Goal: Check status: Check status

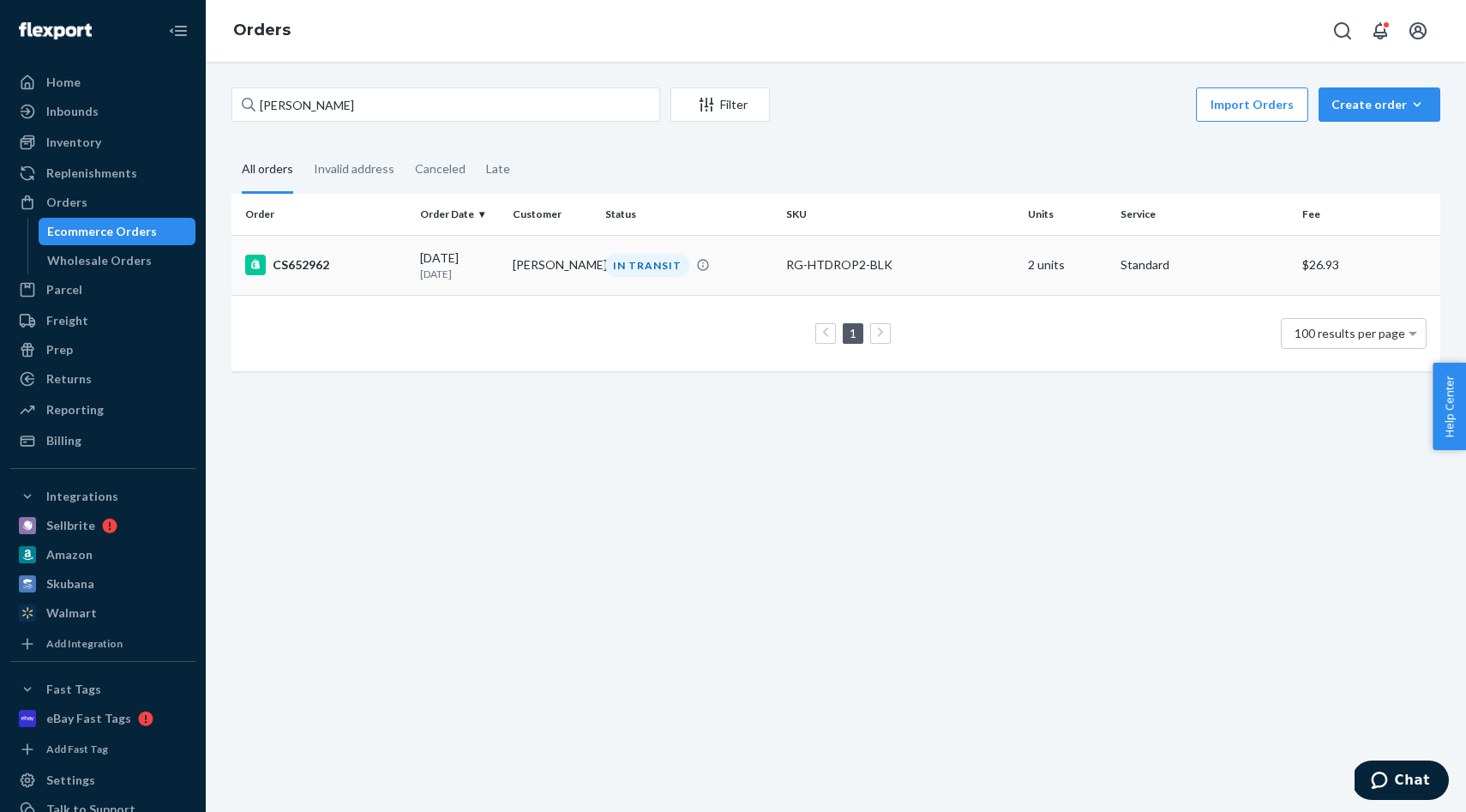
type input "[PERSON_NAME]"
click at [564, 249] on td "[PERSON_NAME]" at bounding box center [552, 264] width 93 height 60
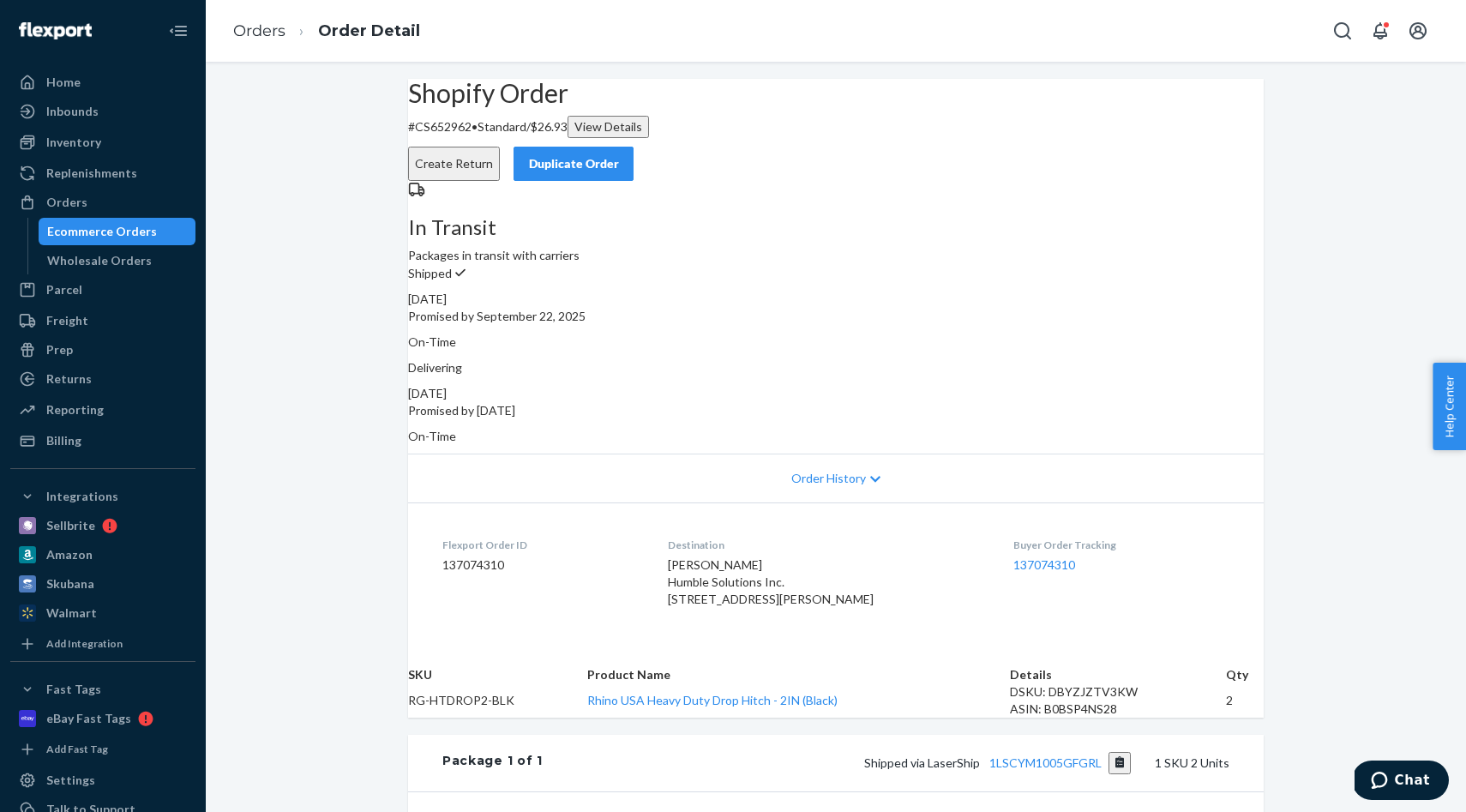
click at [247, 41] on li "Orders" at bounding box center [259, 32] width 52 height 23
click at [255, 39] on link "Orders" at bounding box center [259, 31] width 52 height 19
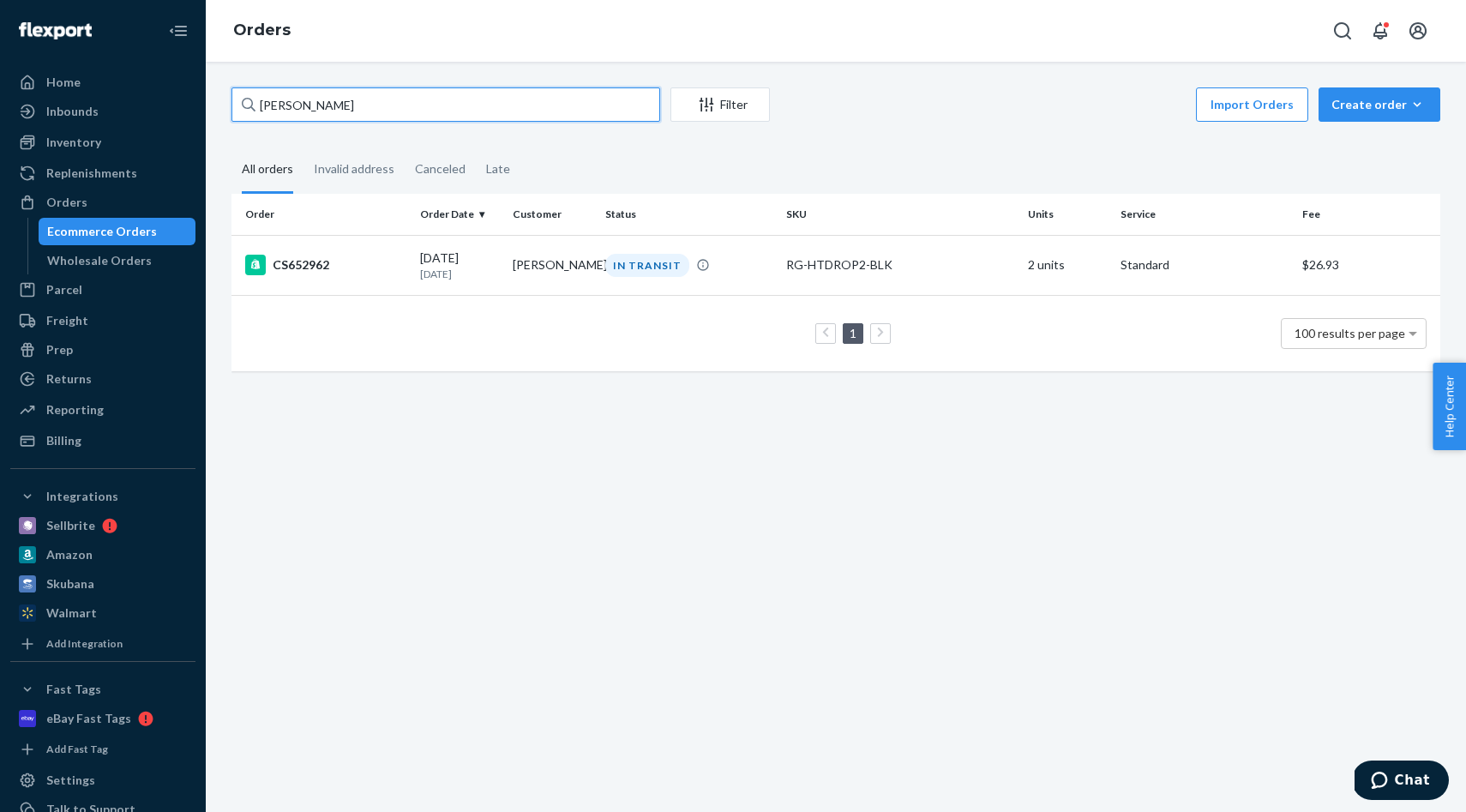
click at [405, 99] on input "BRIAN HUMBLE" at bounding box center [445, 104] width 428 height 34
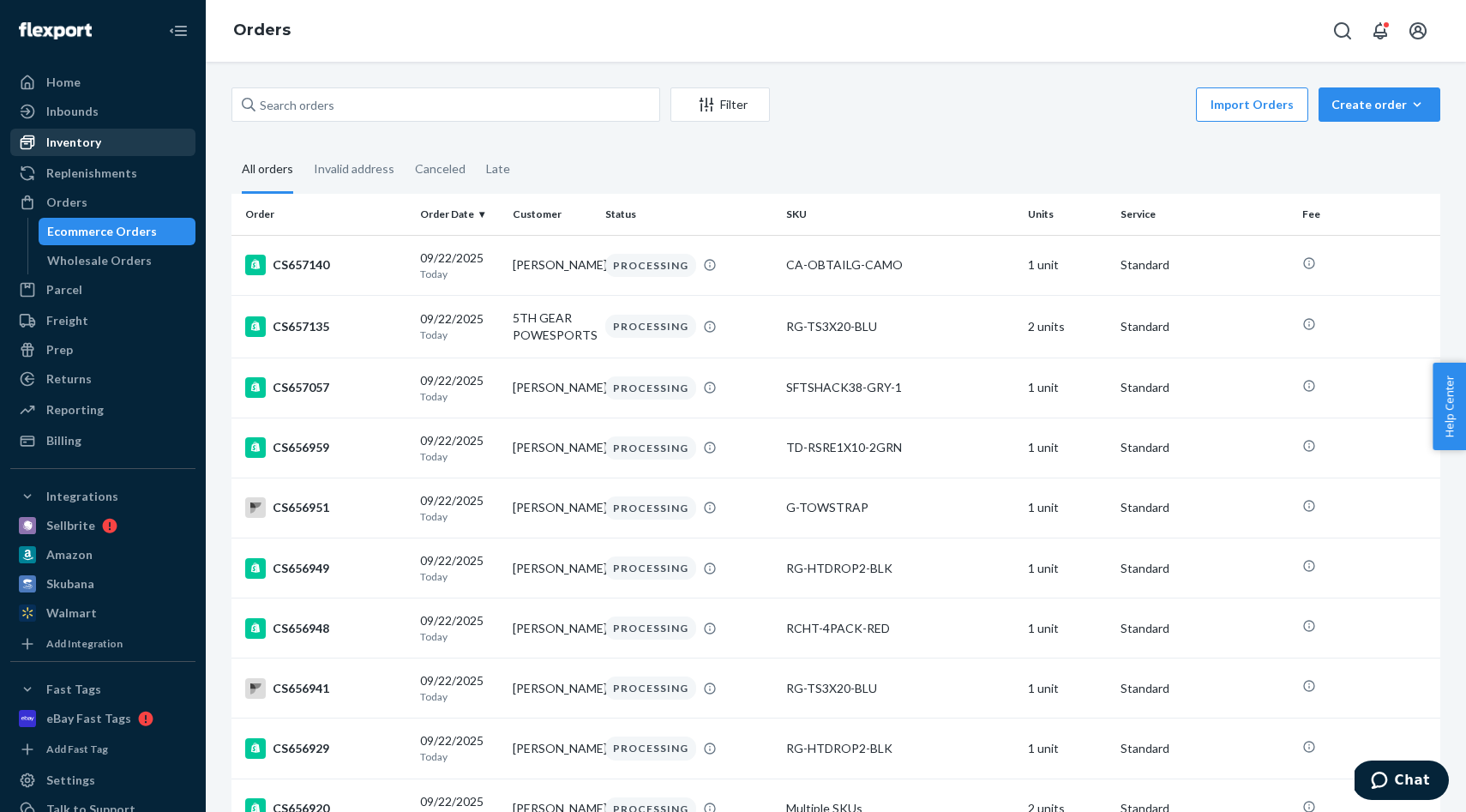
click at [83, 134] on div "Inventory" at bounding box center [74, 142] width 55 height 17
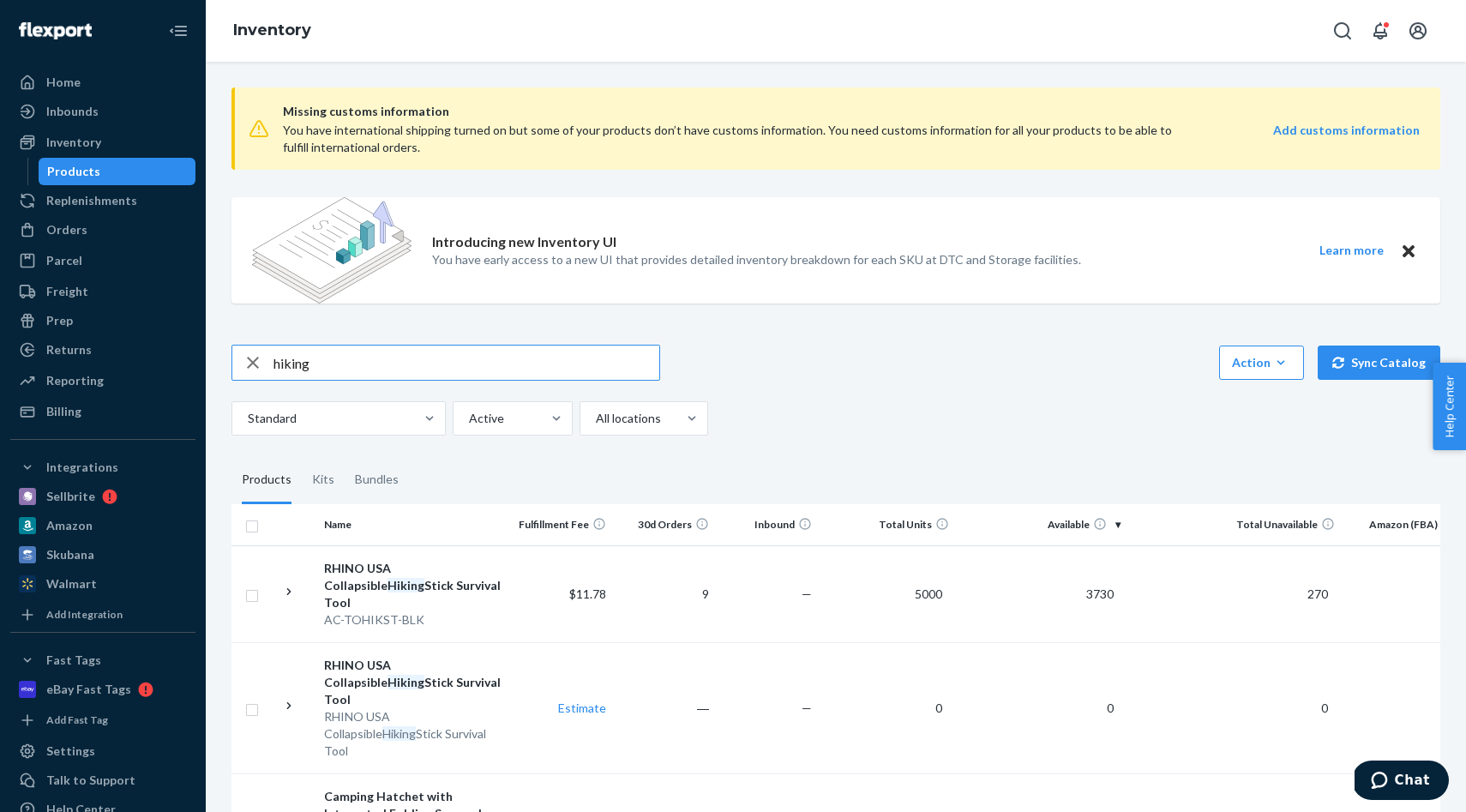
click at [407, 358] on input "hiking" at bounding box center [466, 363] width 386 height 34
click at [408, 358] on input "hiking" at bounding box center [466, 363] width 386 height 34
type input "RNO-RECOVERYBAG-CAMO"
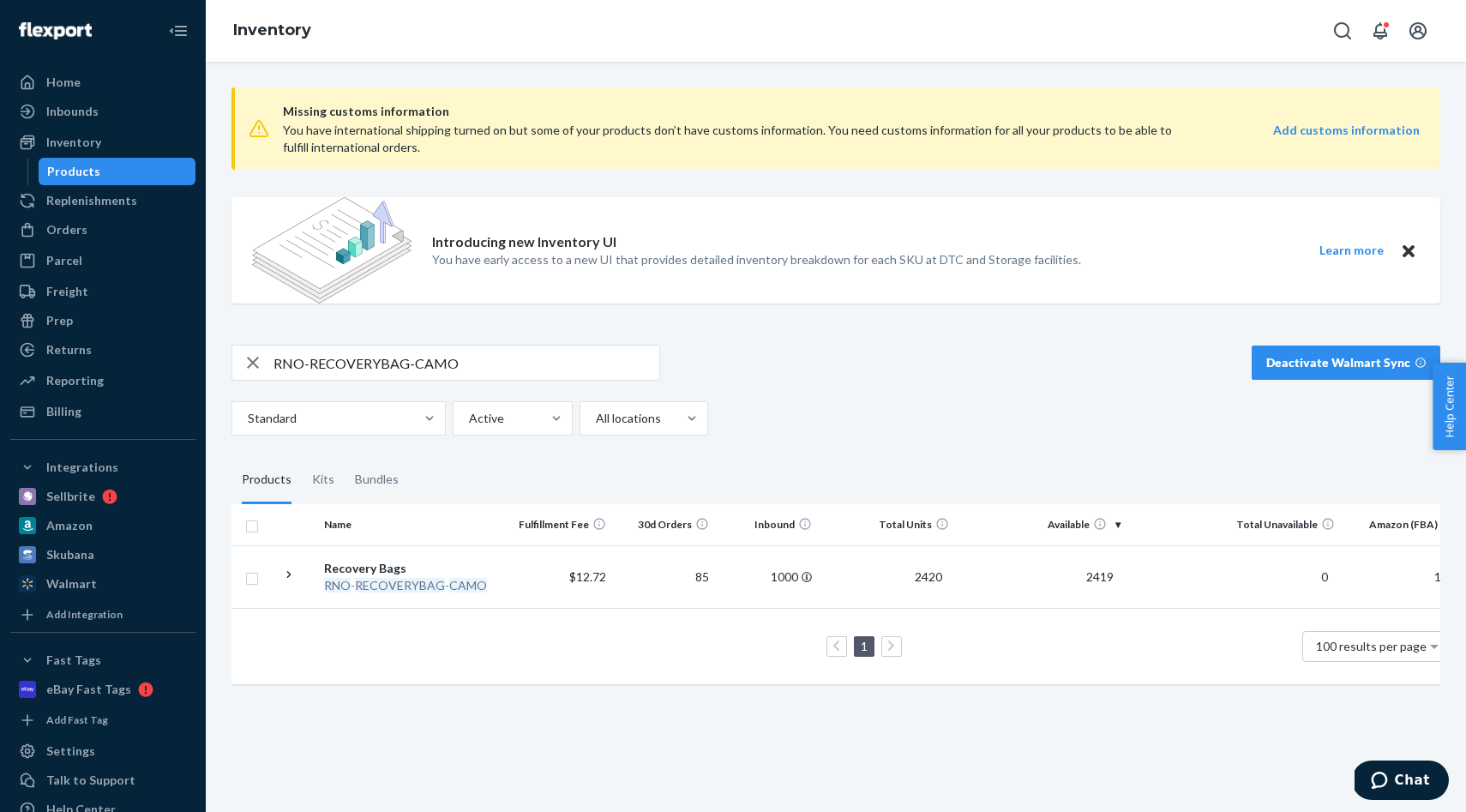
click at [617, 616] on td "1 100 results per page" at bounding box center [846, 645] width 1230 height 77
click at [525, 586] on td "$12.72" at bounding box center [561, 576] width 103 height 63
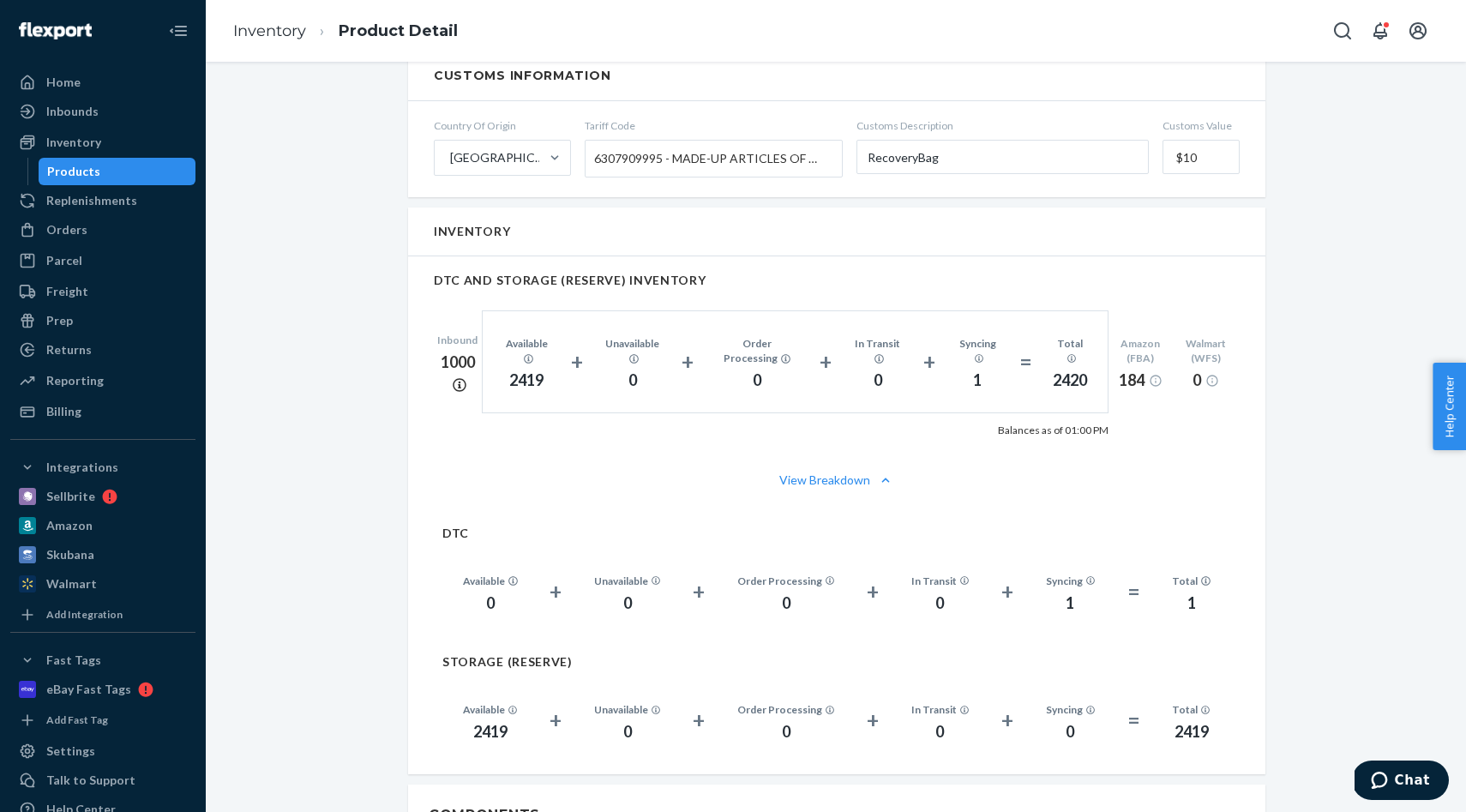
scroll to position [1017, 0]
click at [279, 29] on link "Inventory" at bounding box center [269, 31] width 73 height 19
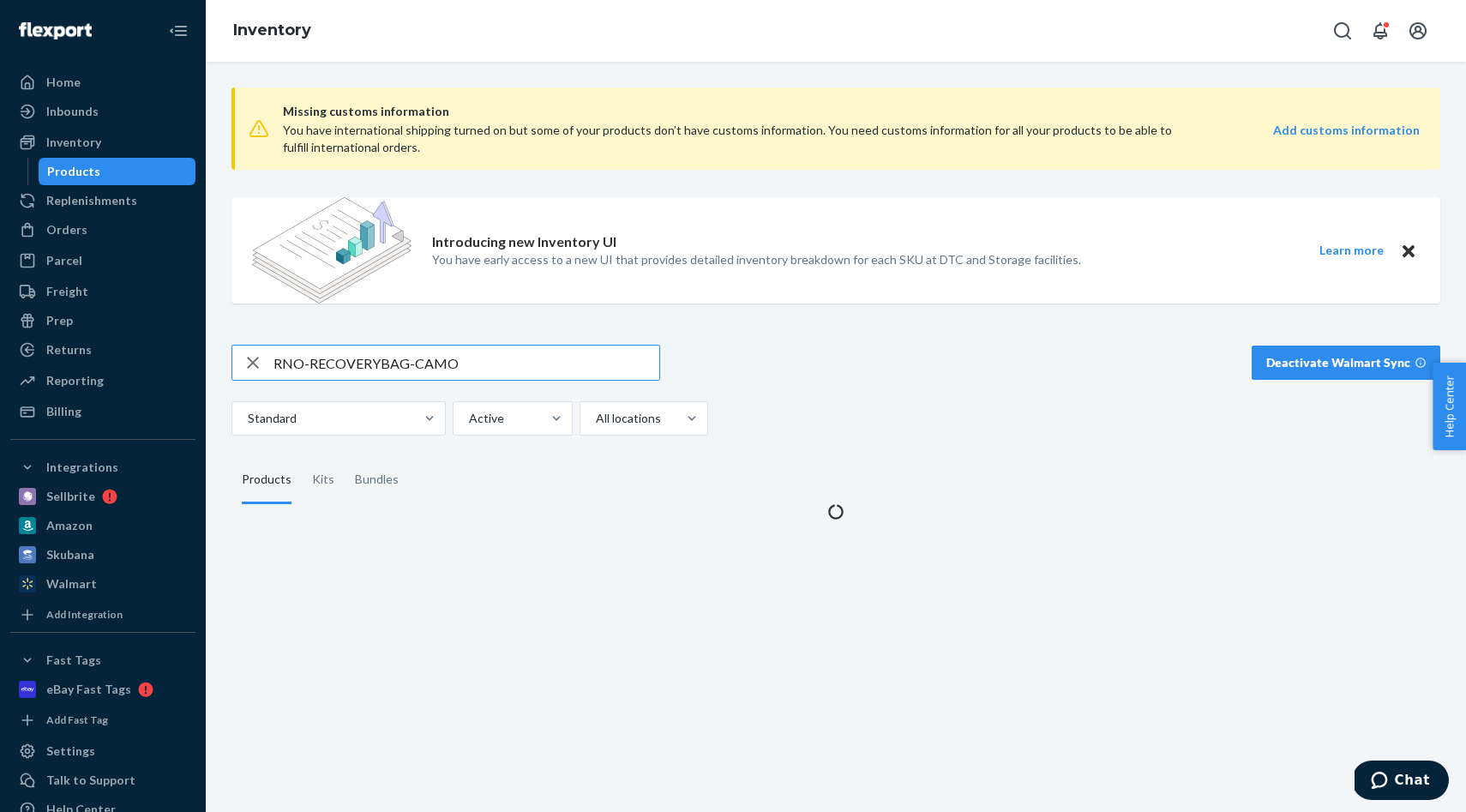
click at [502, 368] on input "RNO-RECOVERYBAG-CAMO" at bounding box center [466, 363] width 386 height 34
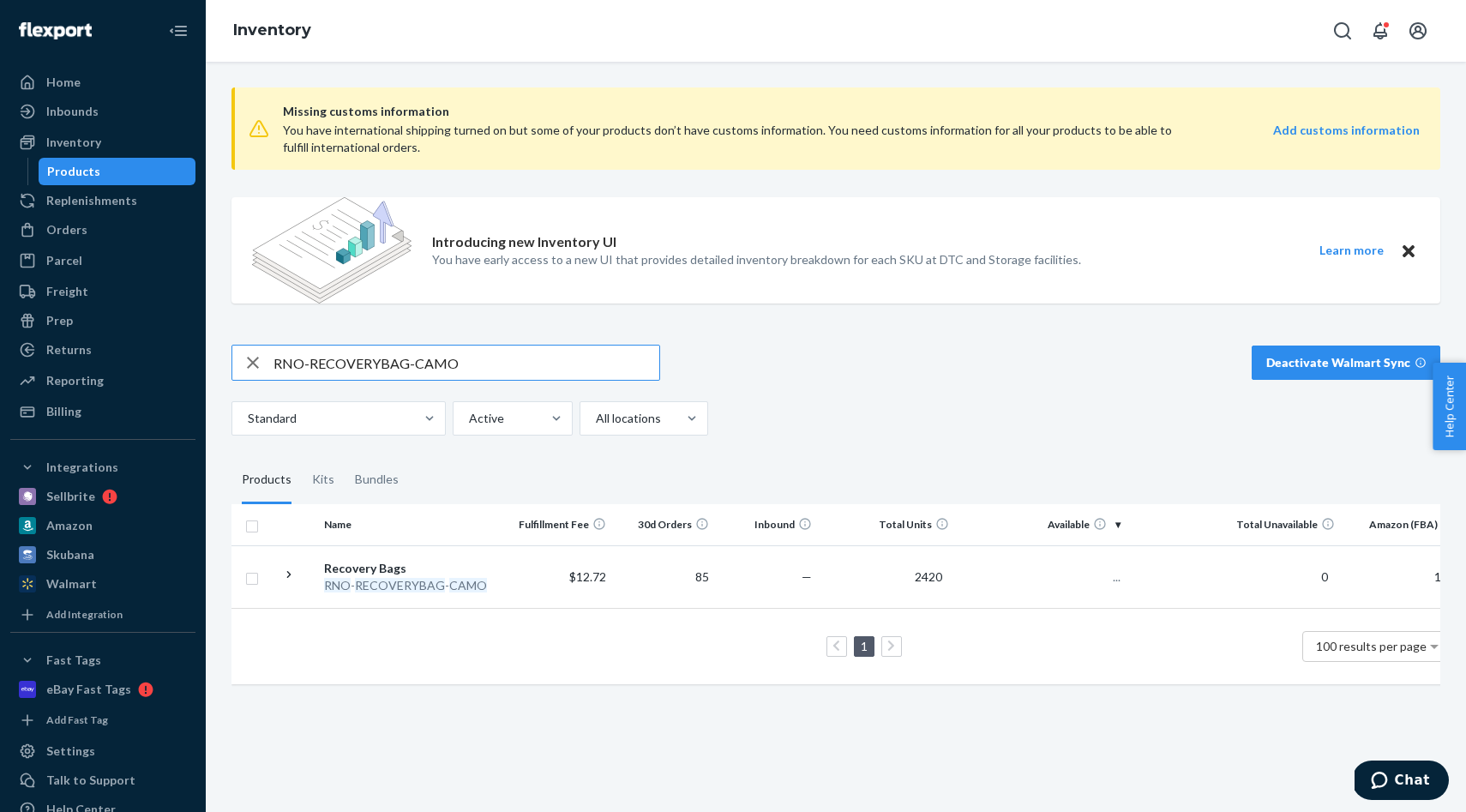
click at [502, 368] on input "RNO-RECOVERYBAG-CAMO" at bounding box center [466, 363] width 386 height 34
type input "RNO-SURVIVAL-SHOVEL"
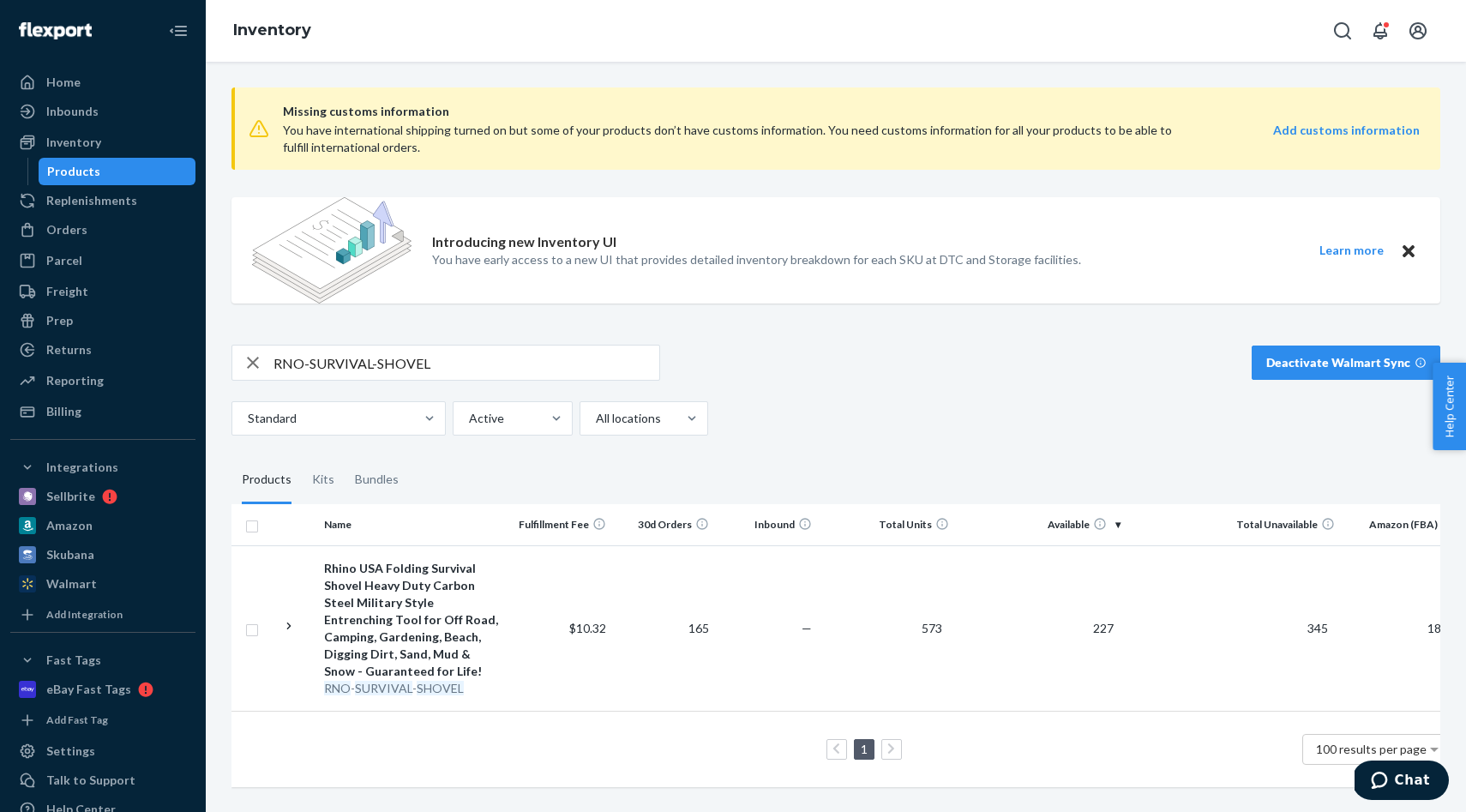
click at [872, 606] on td "573" at bounding box center [887, 627] width 137 height 166
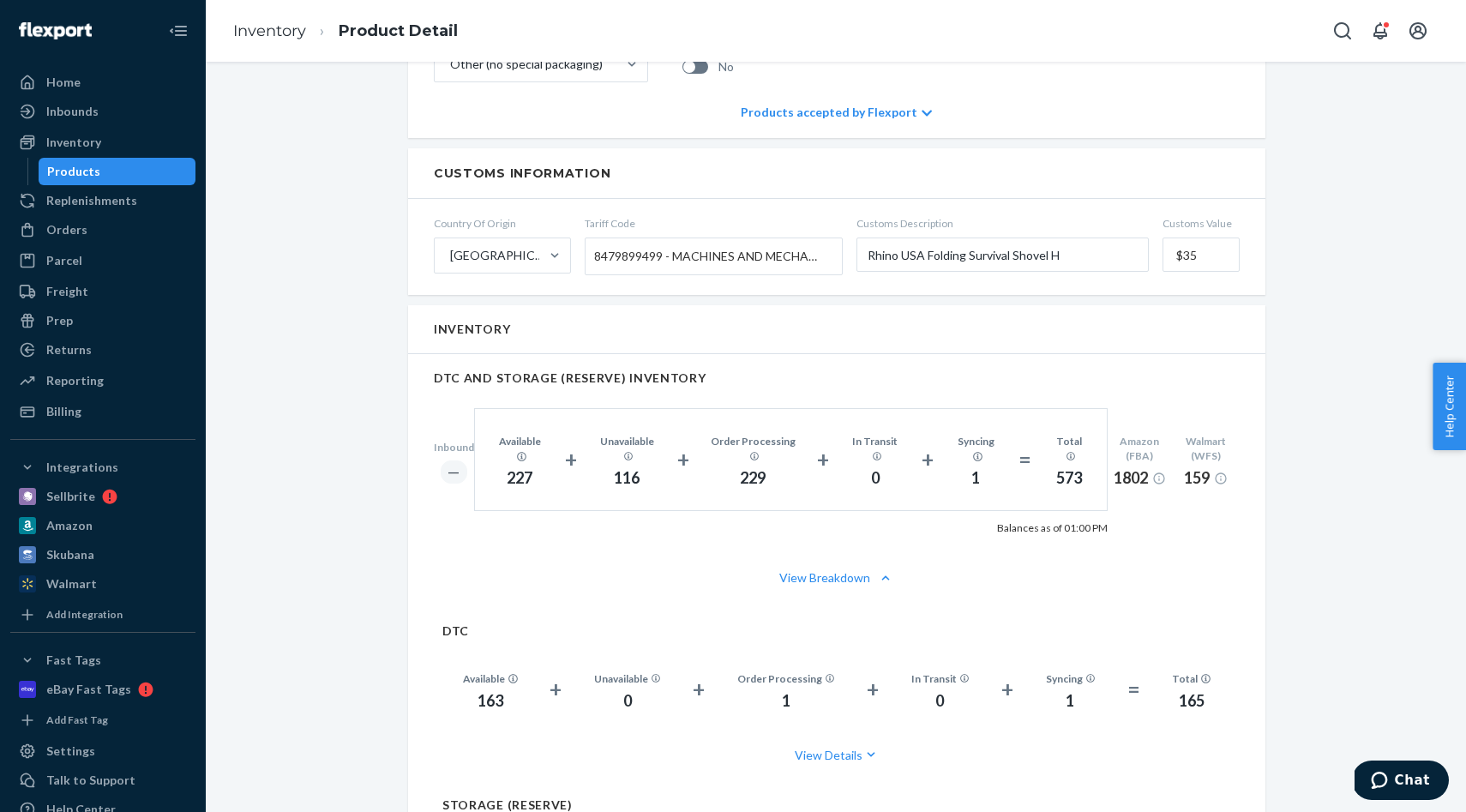
scroll to position [1167, 0]
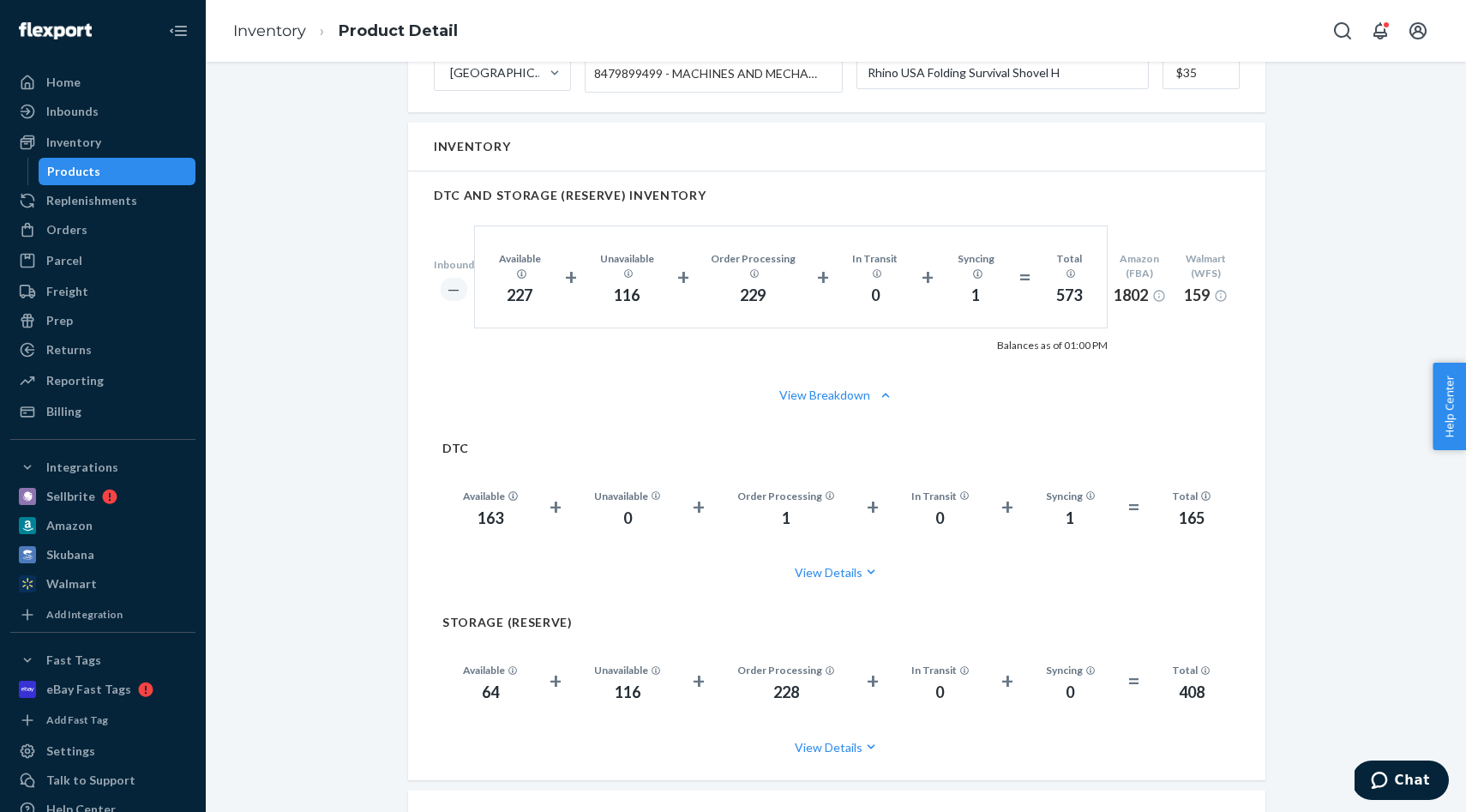
click at [110, 174] on div "Products" at bounding box center [118, 171] width 154 height 24
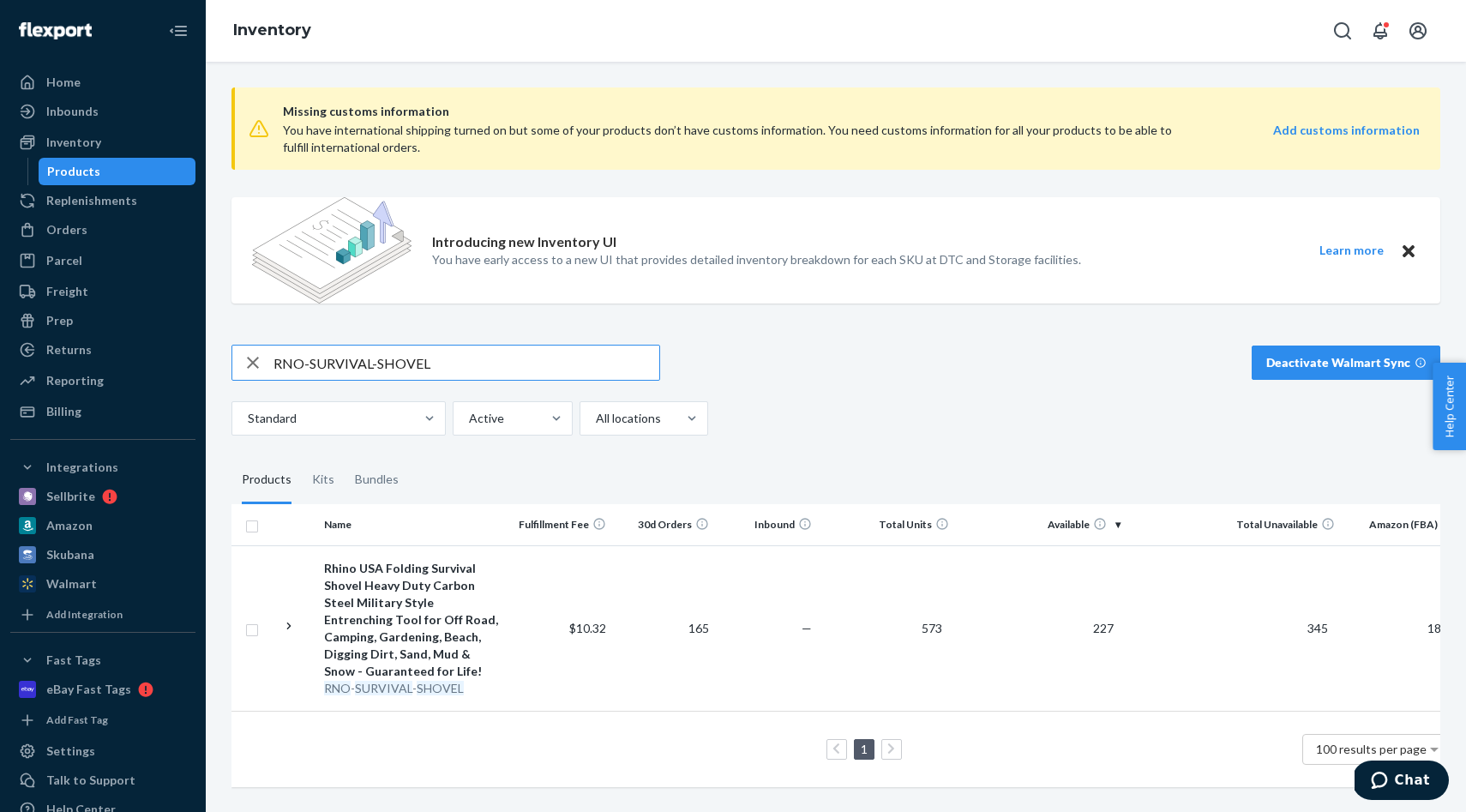
click at [481, 358] on input "RNO-SURVIVAL-SHOVEL" at bounding box center [466, 363] width 386 height 34
type input "RG-TS3X8-RED"
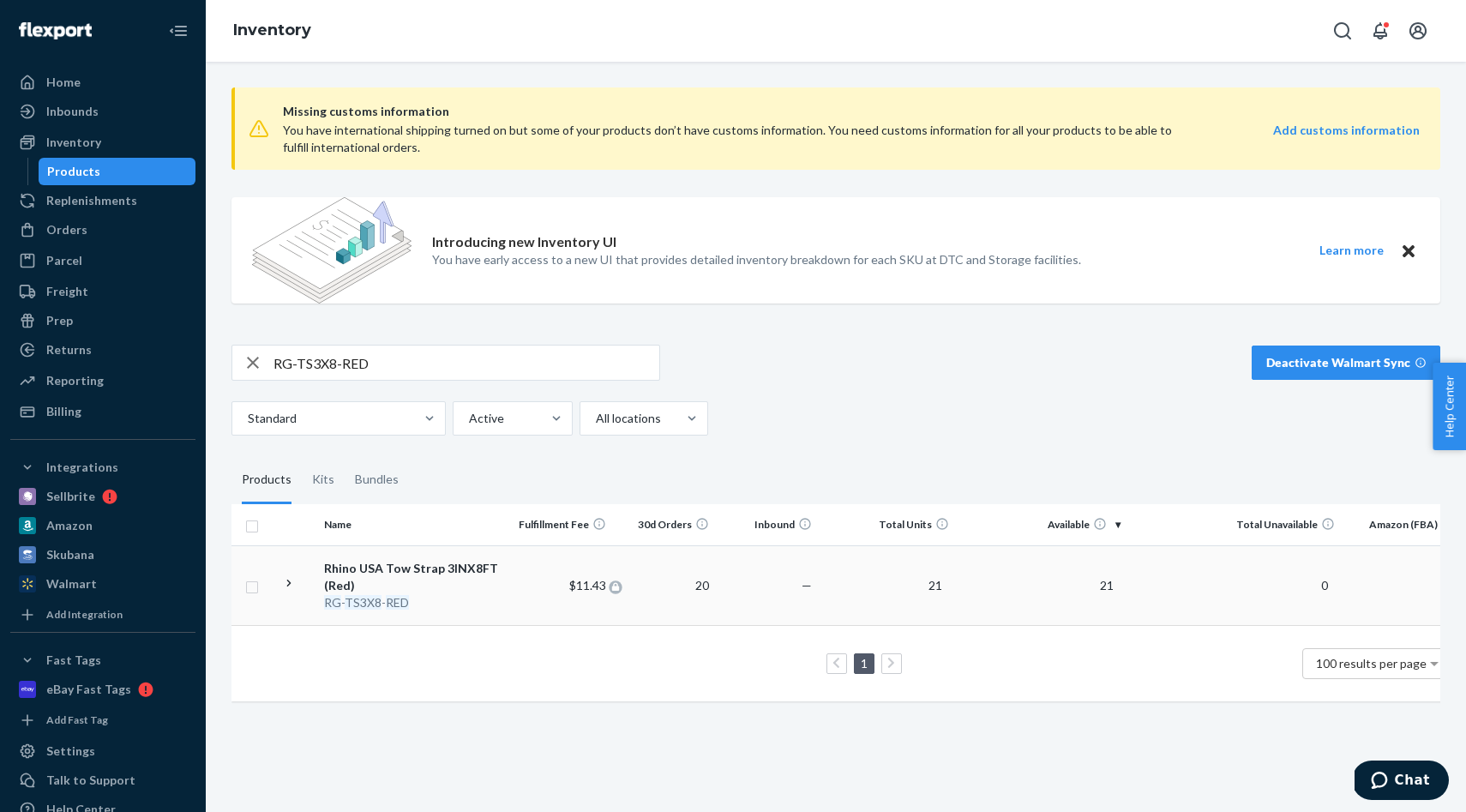
click at [591, 579] on span "$11.43" at bounding box center [588, 585] width 37 height 14
click at [480, 624] on td "1 100 results per page" at bounding box center [846, 662] width 1230 height 77
click at [488, 601] on div "RG - TS3X8 - RED" at bounding box center [413, 603] width 179 height 17
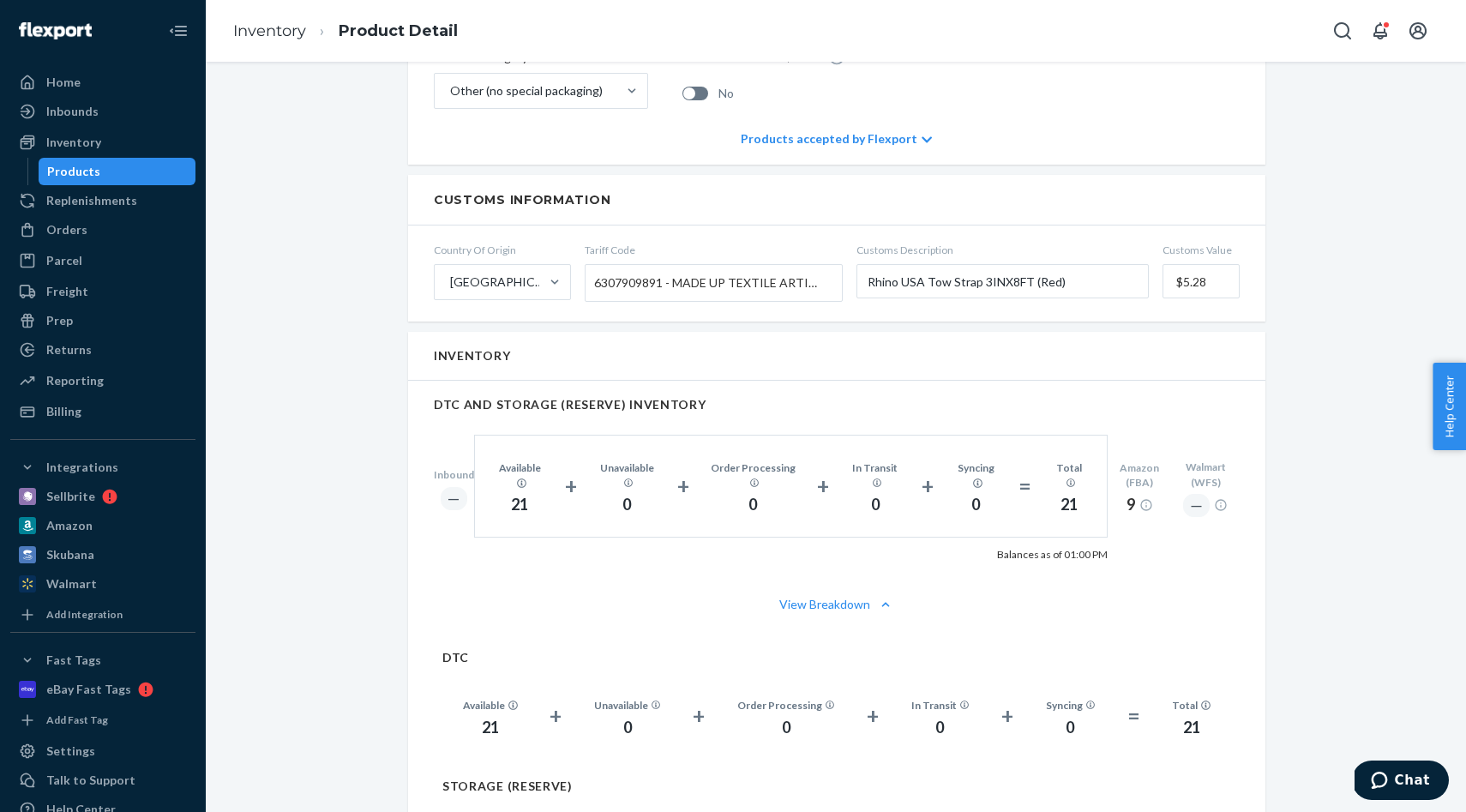
scroll to position [956, 0]
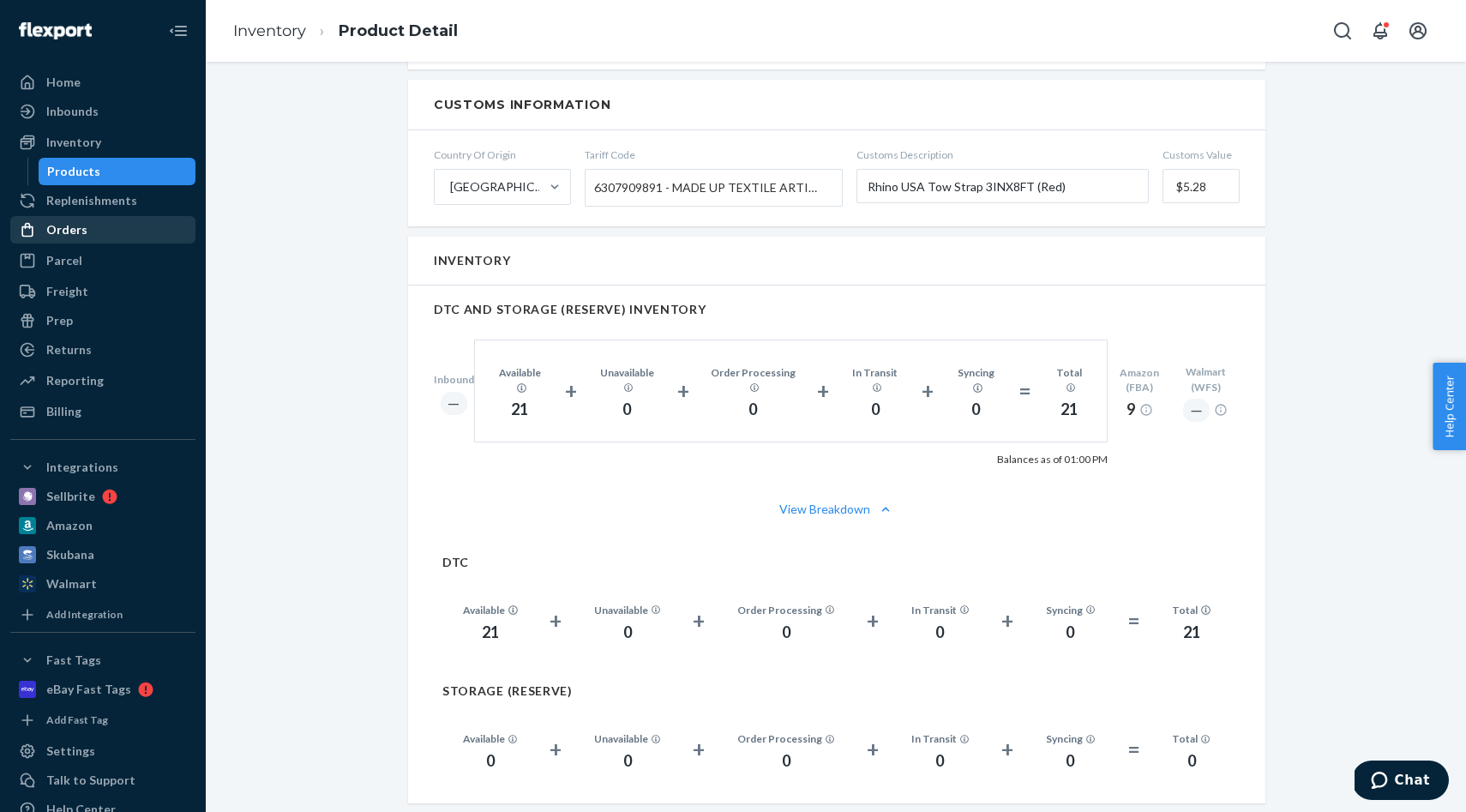
click at [89, 243] on link "Orders" at bounding box center [102, 229] width 185 height 27
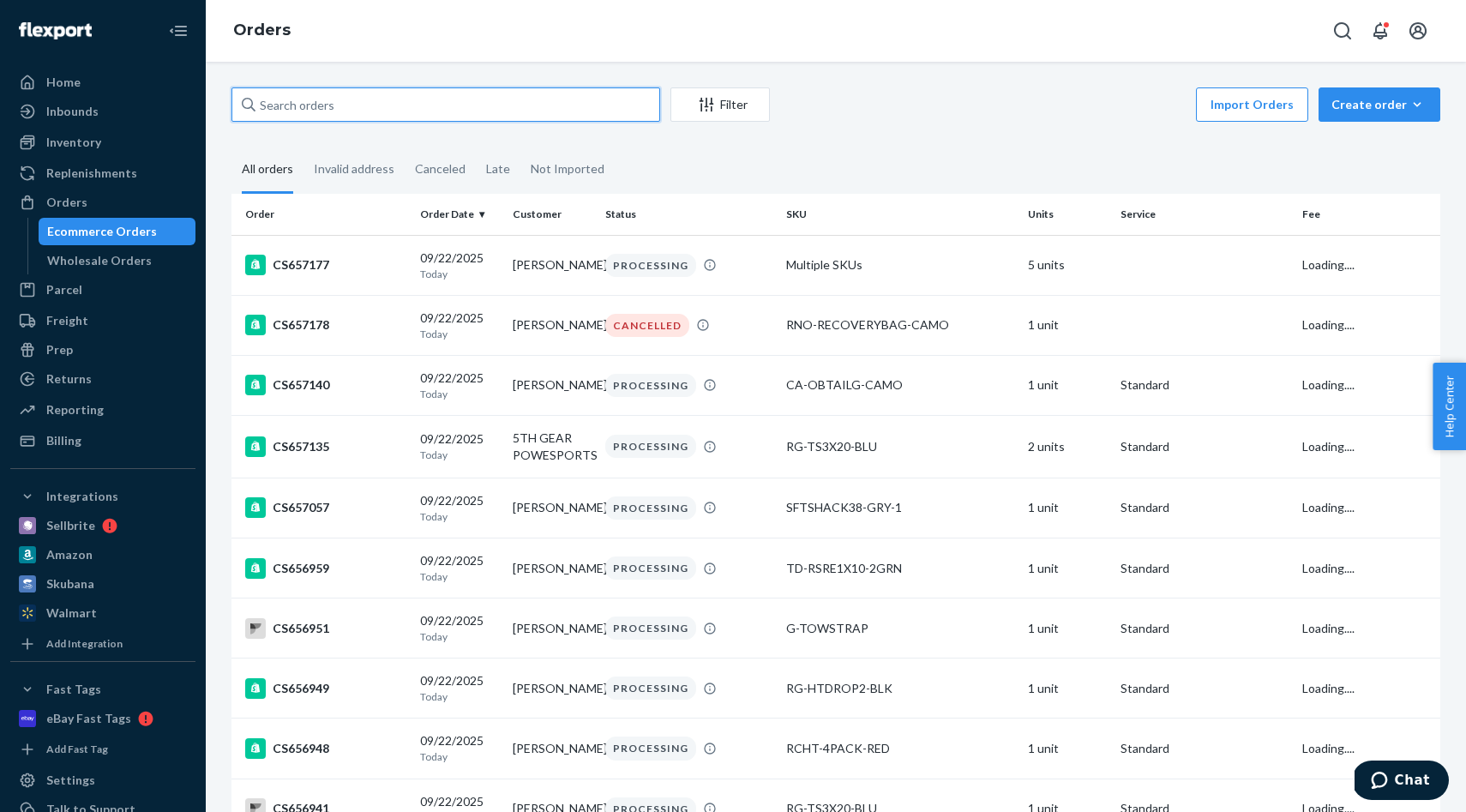
click at [329, 99] on input "text" at bounding box center [445, 104] width 428 height 34
paste input "CS657178"
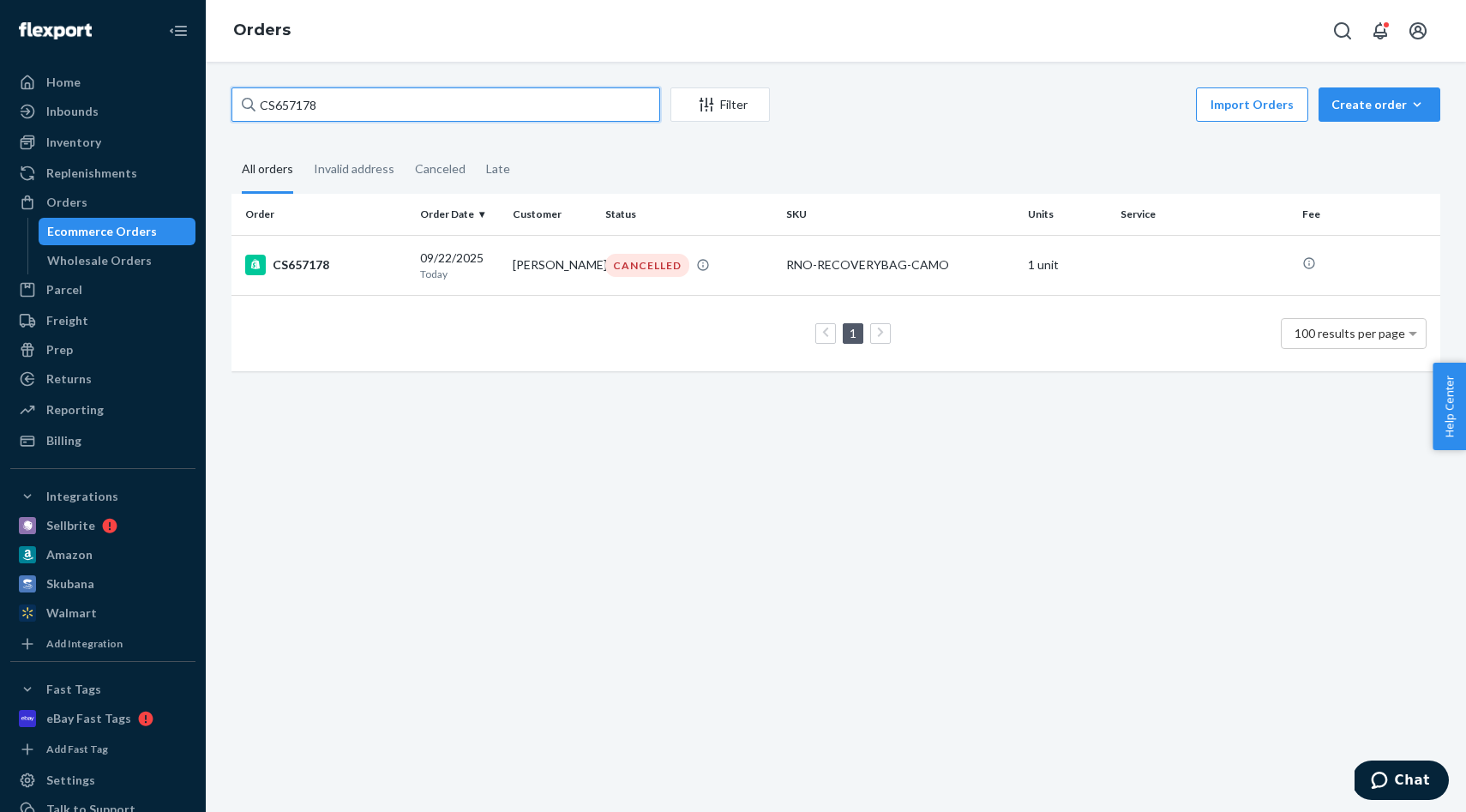
click at [354, 106] on input "CS657178" at bounding box center [445, 104] width 428 height 34
click at [356, 107] on input "CS657178" at bounding box center [445, 104] width 428 height 34
paste input "AARON MALDONADO"
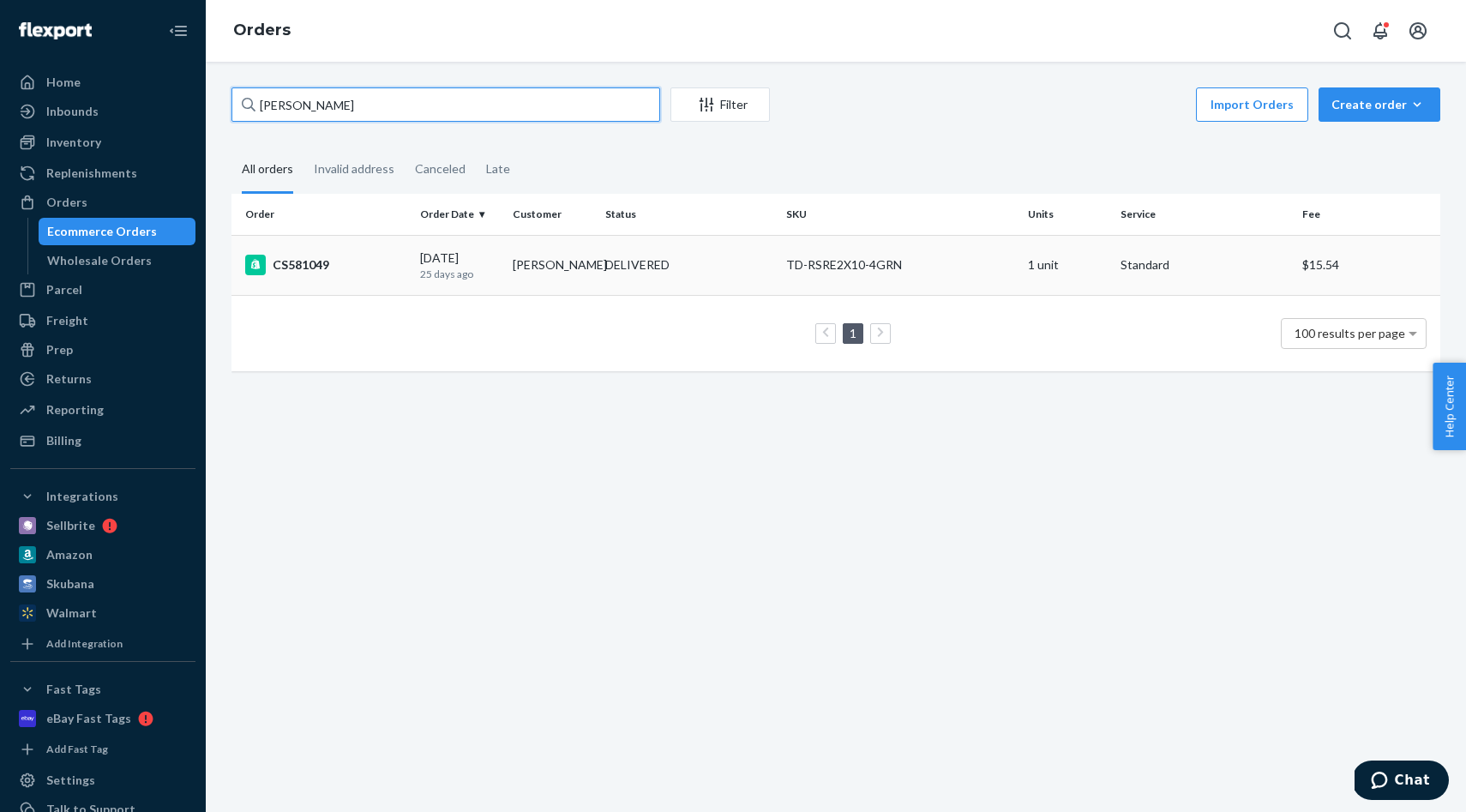
type input "AARON MALDONADO"
click at [591, 275] on td "Aaron Maldonado" at bounding box center [552, 264] width 93 height 60
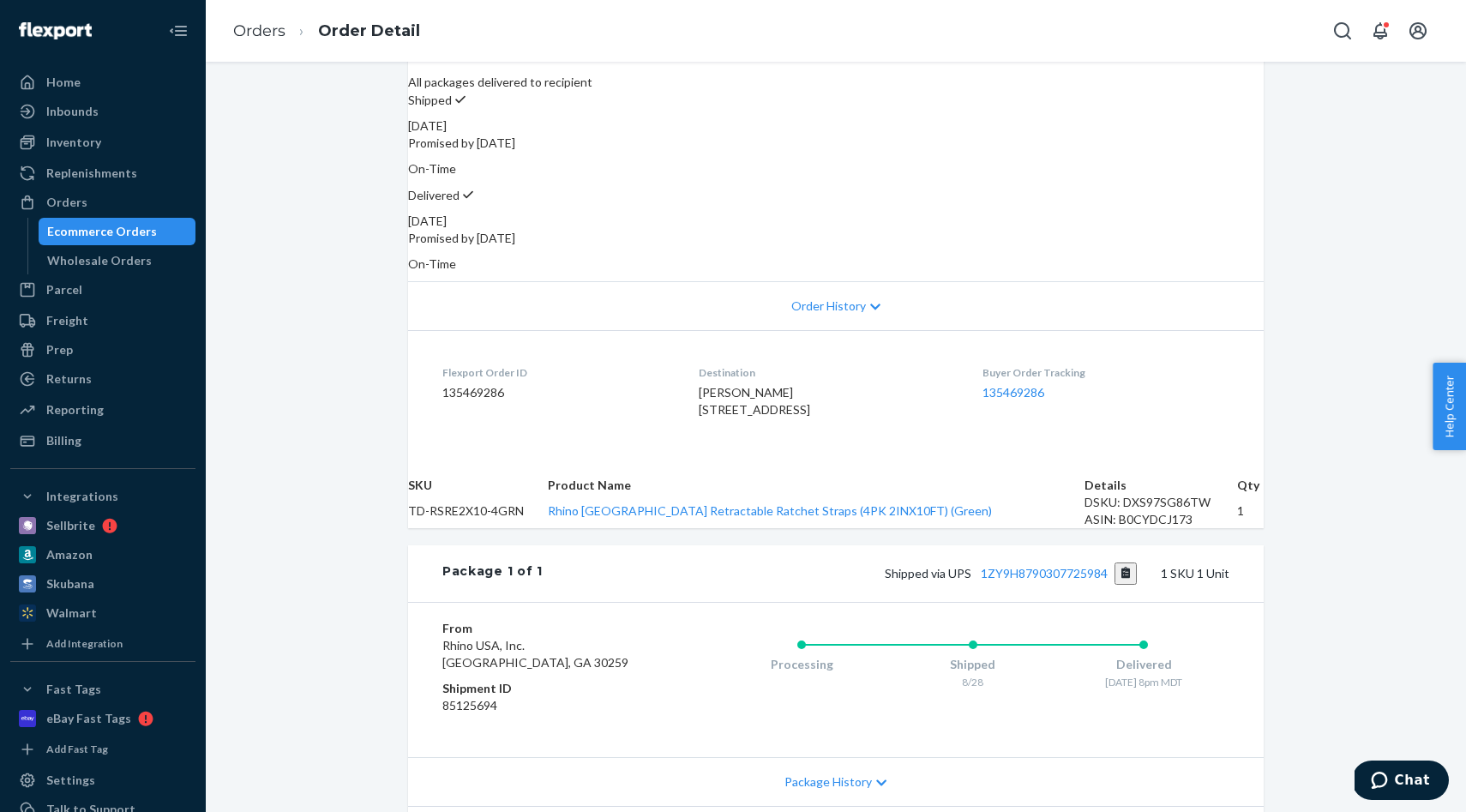
scroll to position [359, 0]
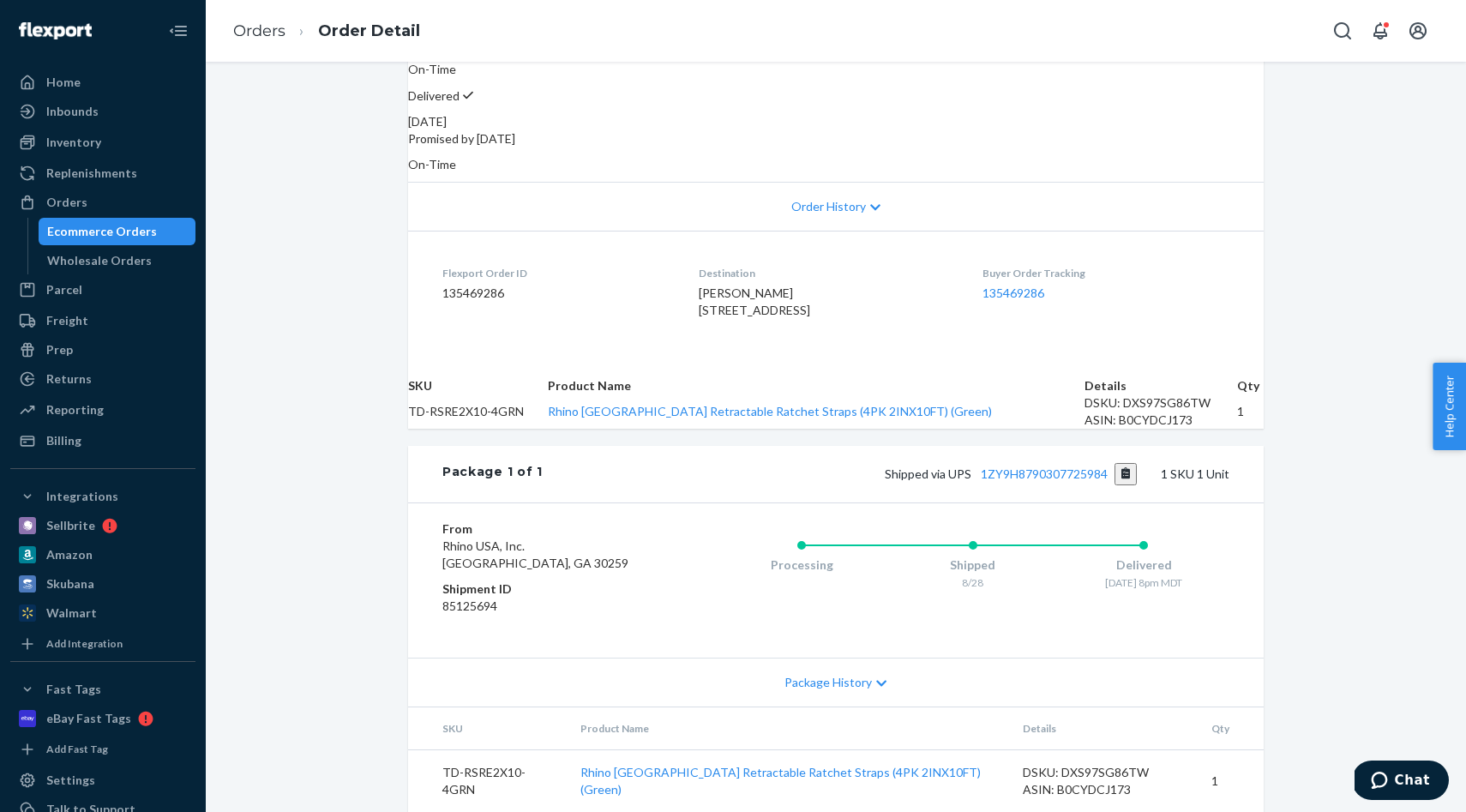
click at [852, 674] on span "Package History" at bounding box center [828, 682] width 87 height 17
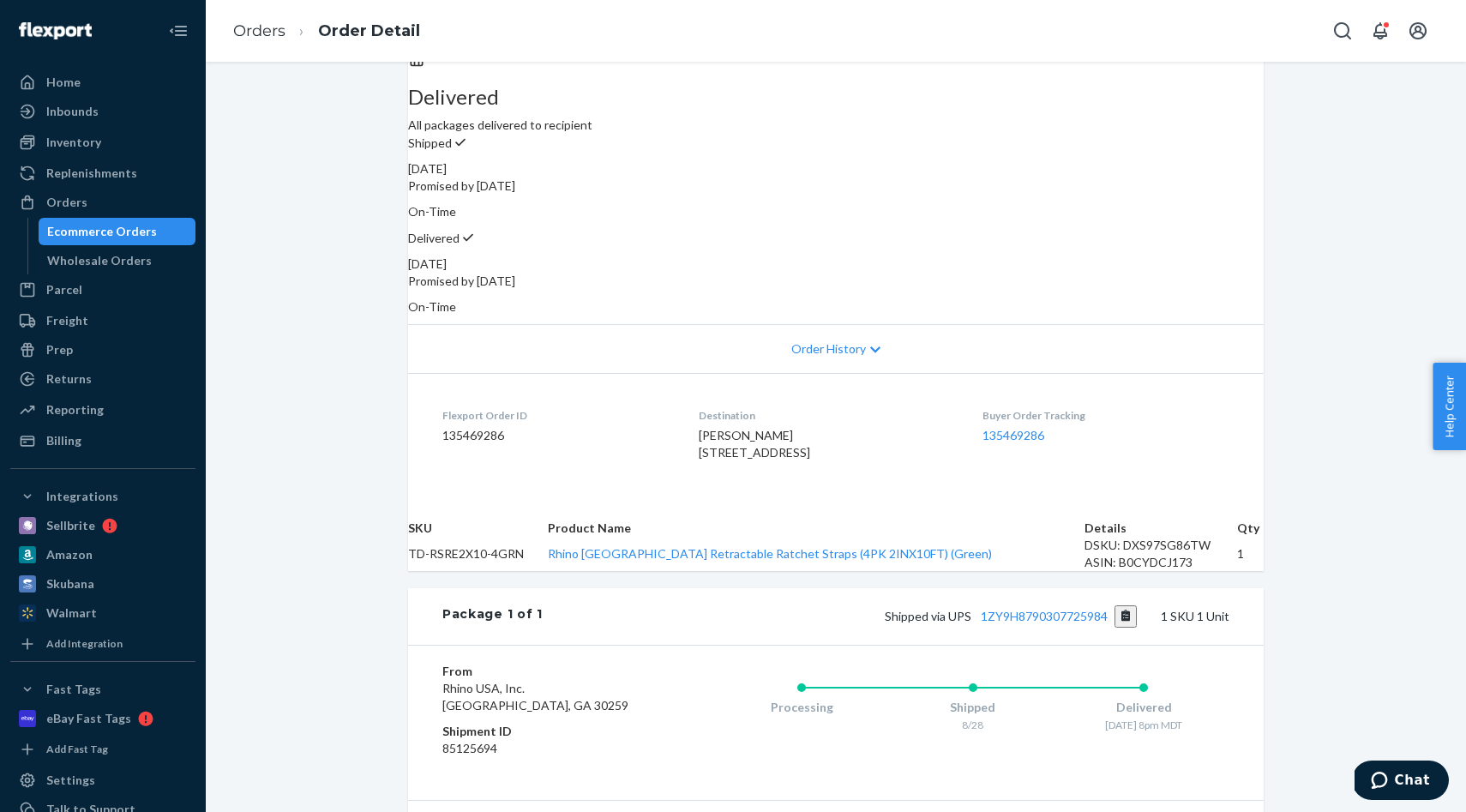
scroll to position [0, 0]
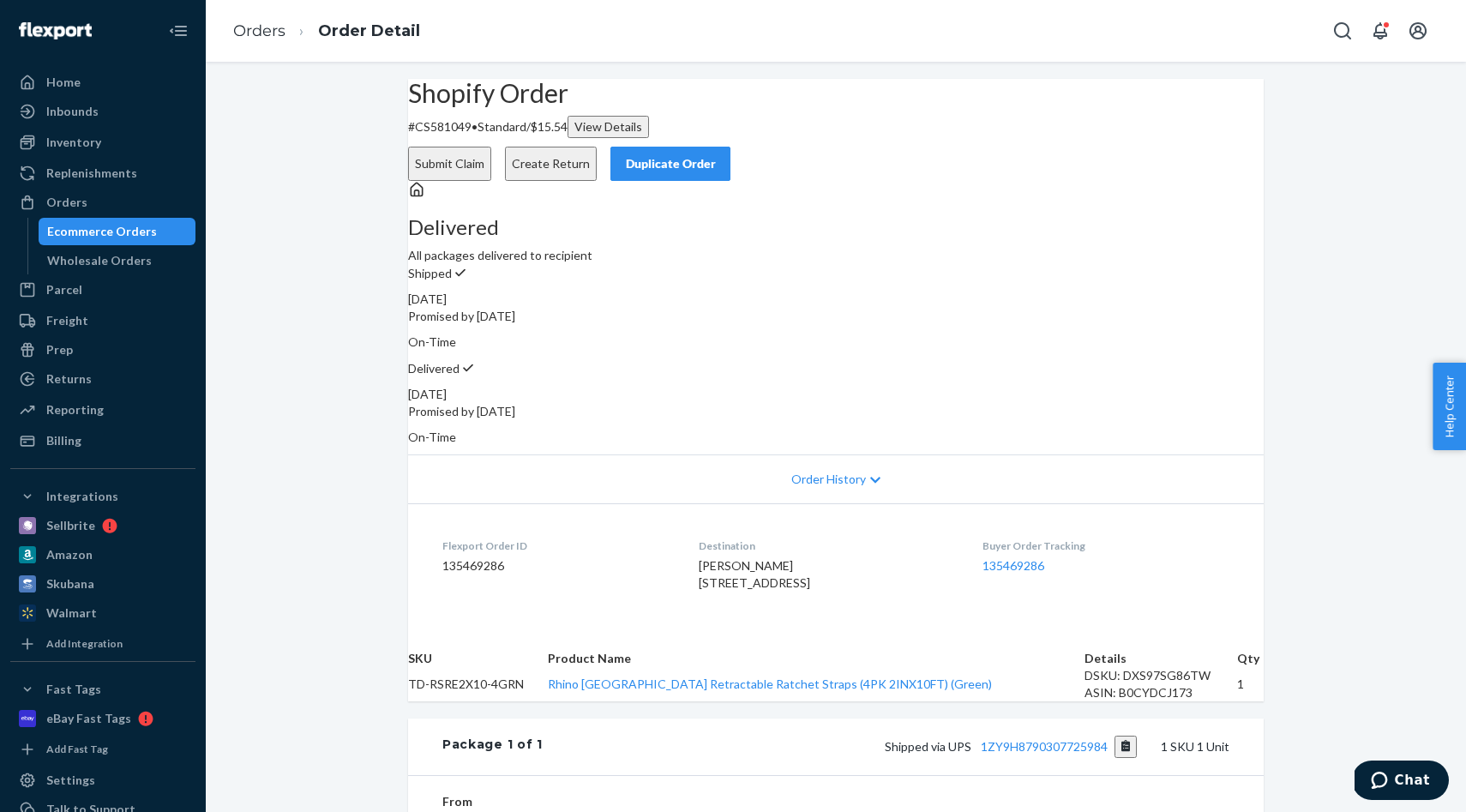
click at [474, 138] on p "# CS581049 • Standard / $15.54 View Details" at bounding box center [836, 127] width 856 height 23
copy p "CS581049"
click at [260, 31] on link "Orders" at bounding box center [259, 31] width 52 height 19
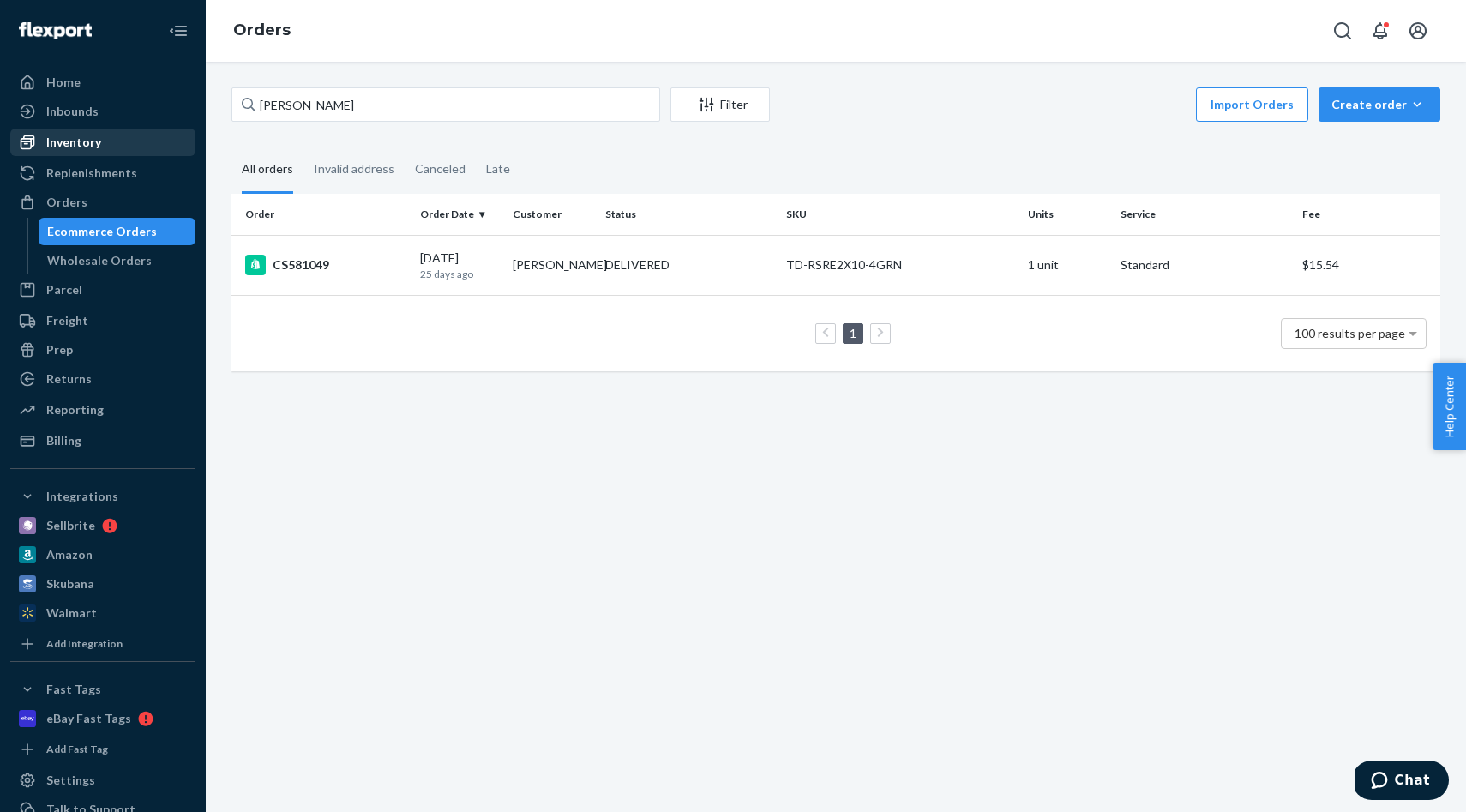
click at [81, 145] on div "Inventory" at bounding box center [74, 142] width 55 height 17
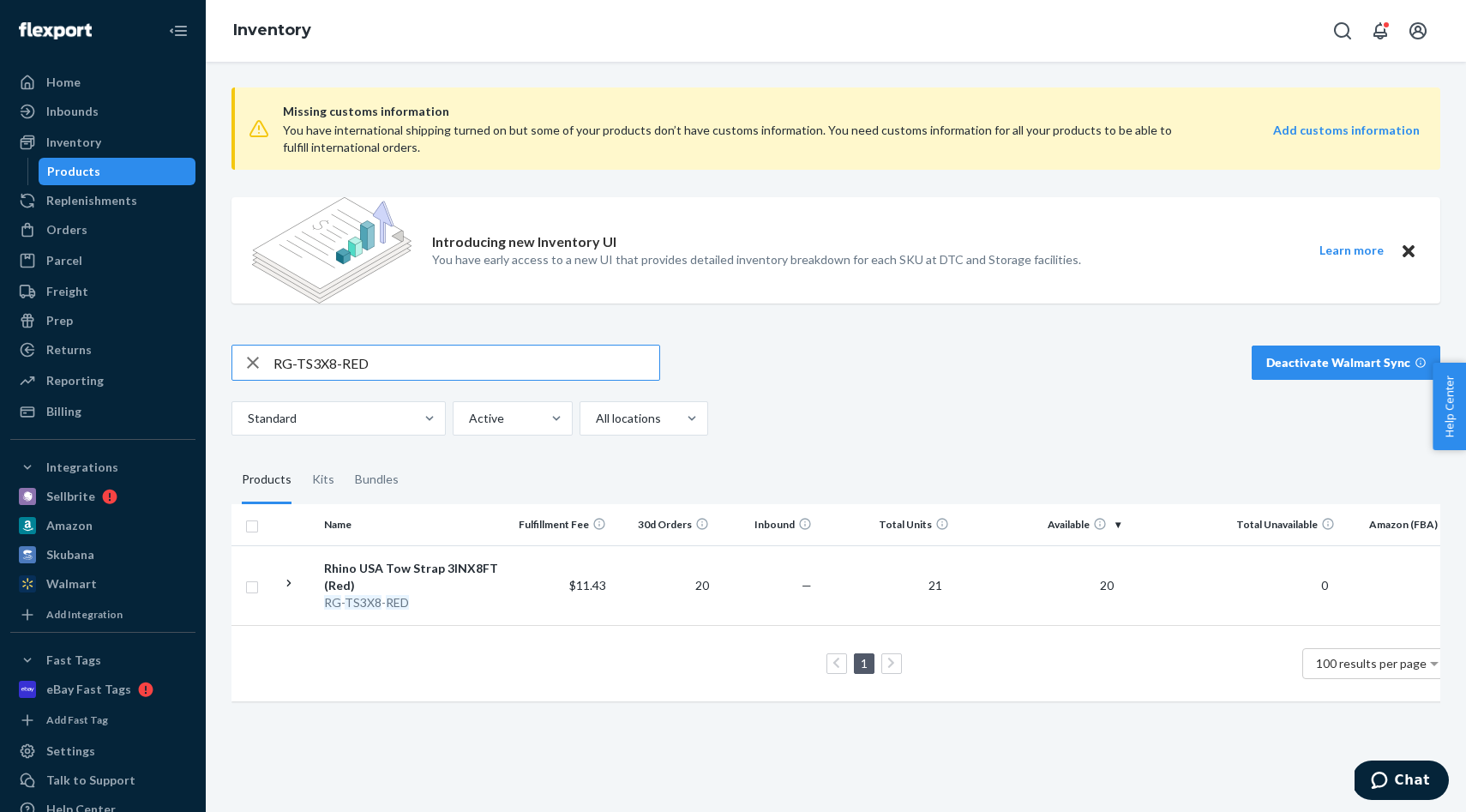
click at [467, 358] on input "RG-TS3X8-RED" at bounding box center [466, 363] width 386 height 34
type input "KROPE-1X30-GRN"
click at [98, 222] on div "Orders" at bounding box center [103, 229] width 182 height 24
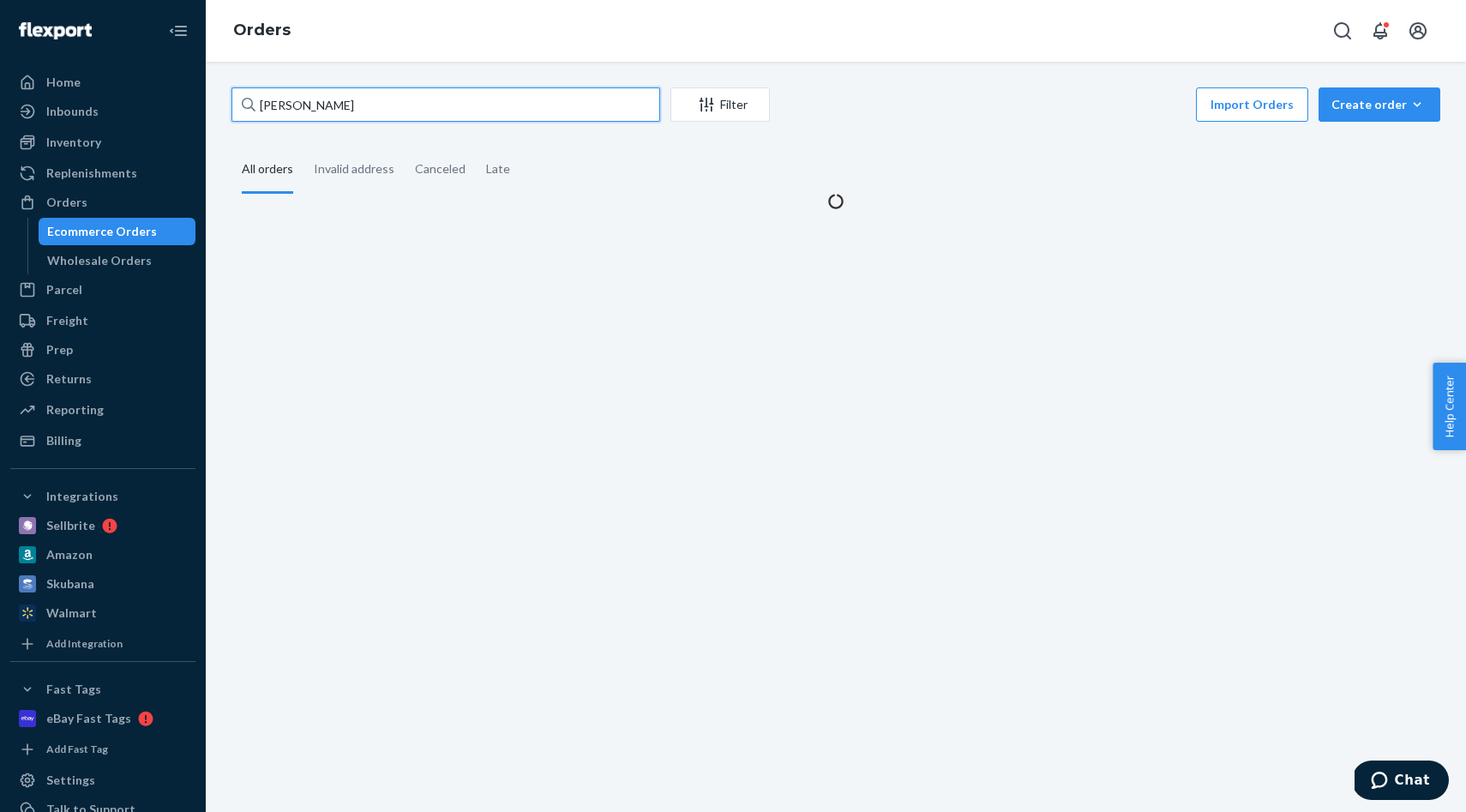
click at [469, 99] on input "AARON MALDONADO" at bounding box center [445, 104] width 428 height 34
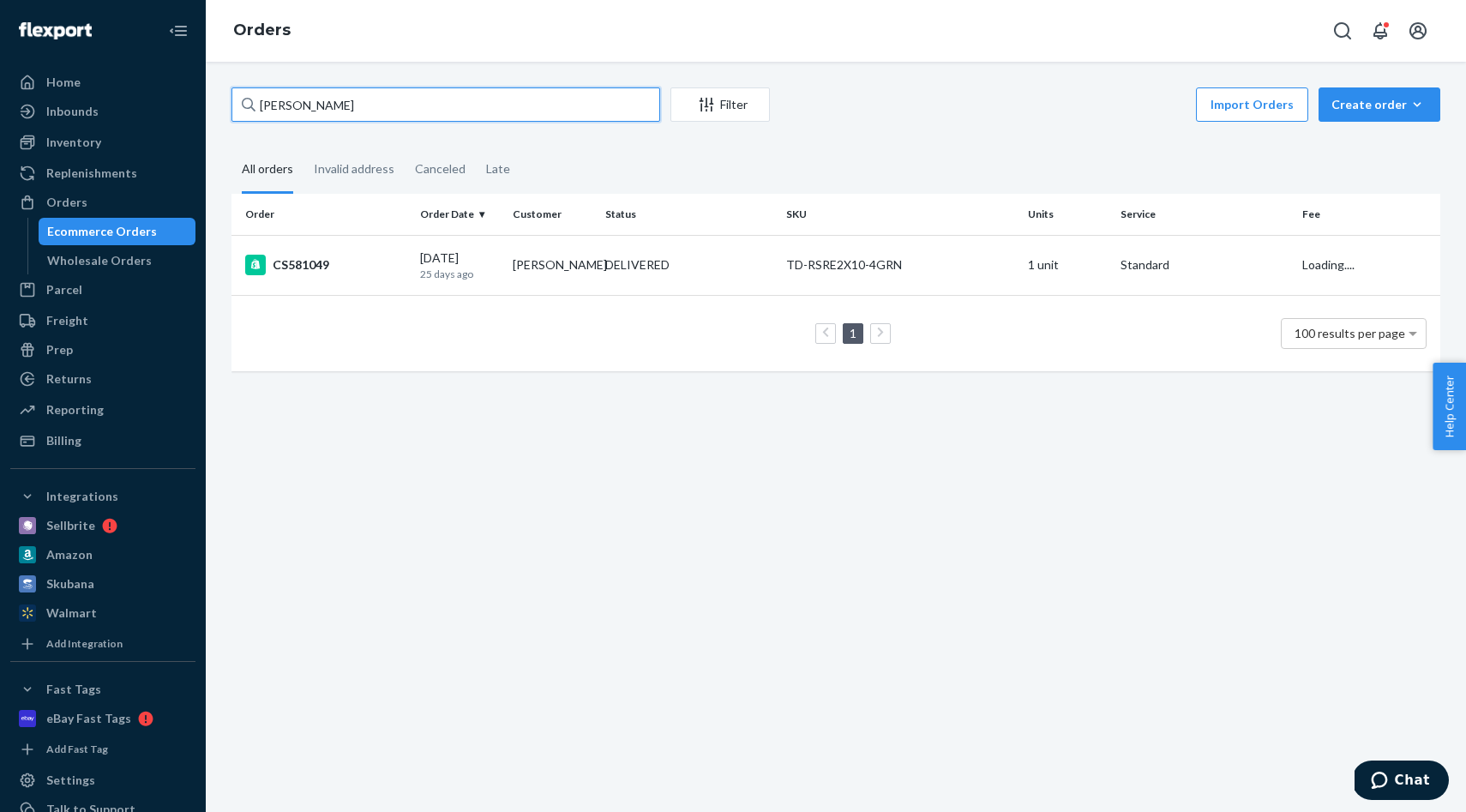
click at [469, 99] on input "AARON MALDONADO" at bounding box center [445, 104] width 428 height 34
paste input "CS650324"
type input "CS650324"
click at [624, 279] on td "IN TRANSIT" at bounding box center [689, 264] width 182 height 60
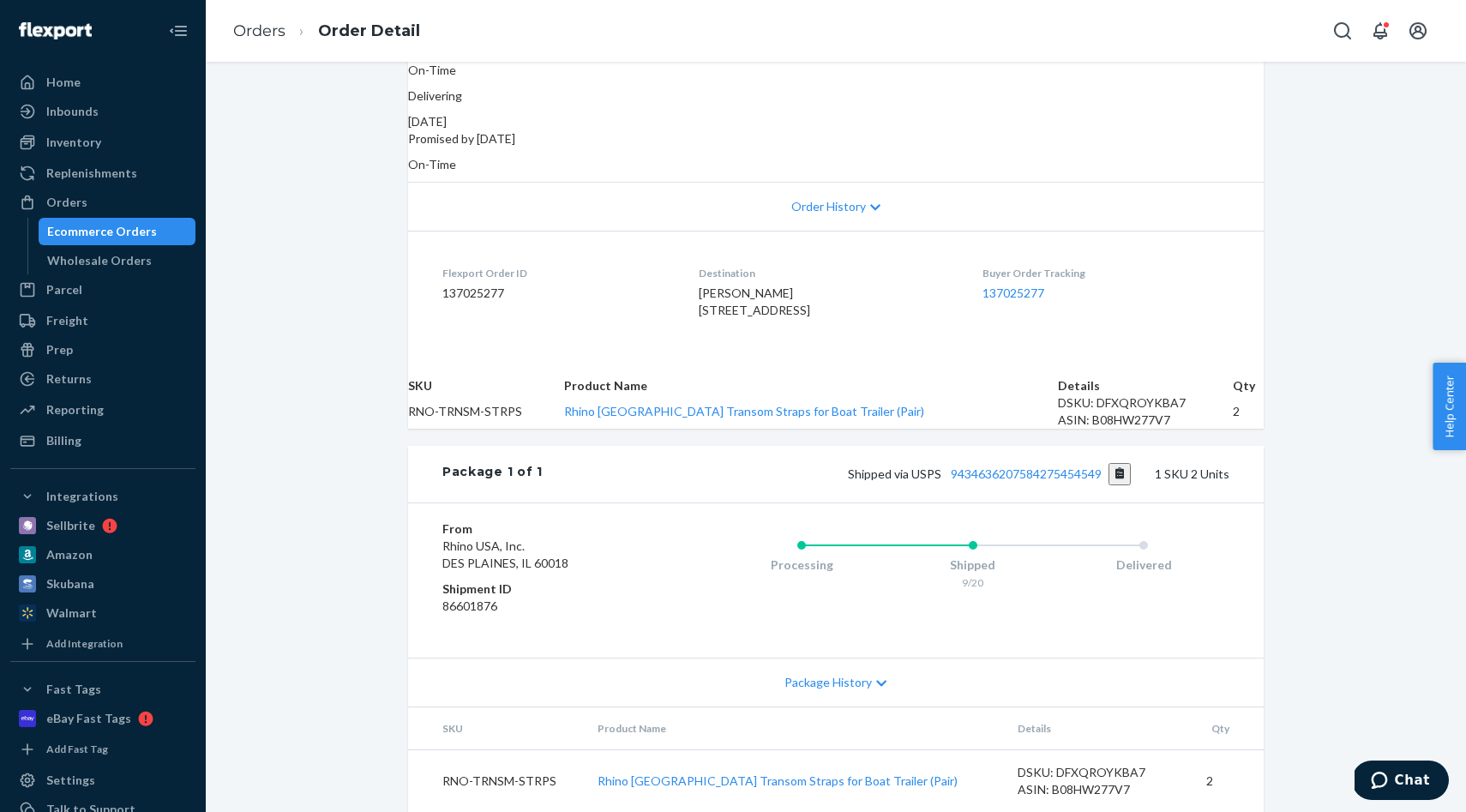
scroll to position [359, 0]
click at [263, 31] on link "Orders" at bounding box center [259, 31] width 52 height 19
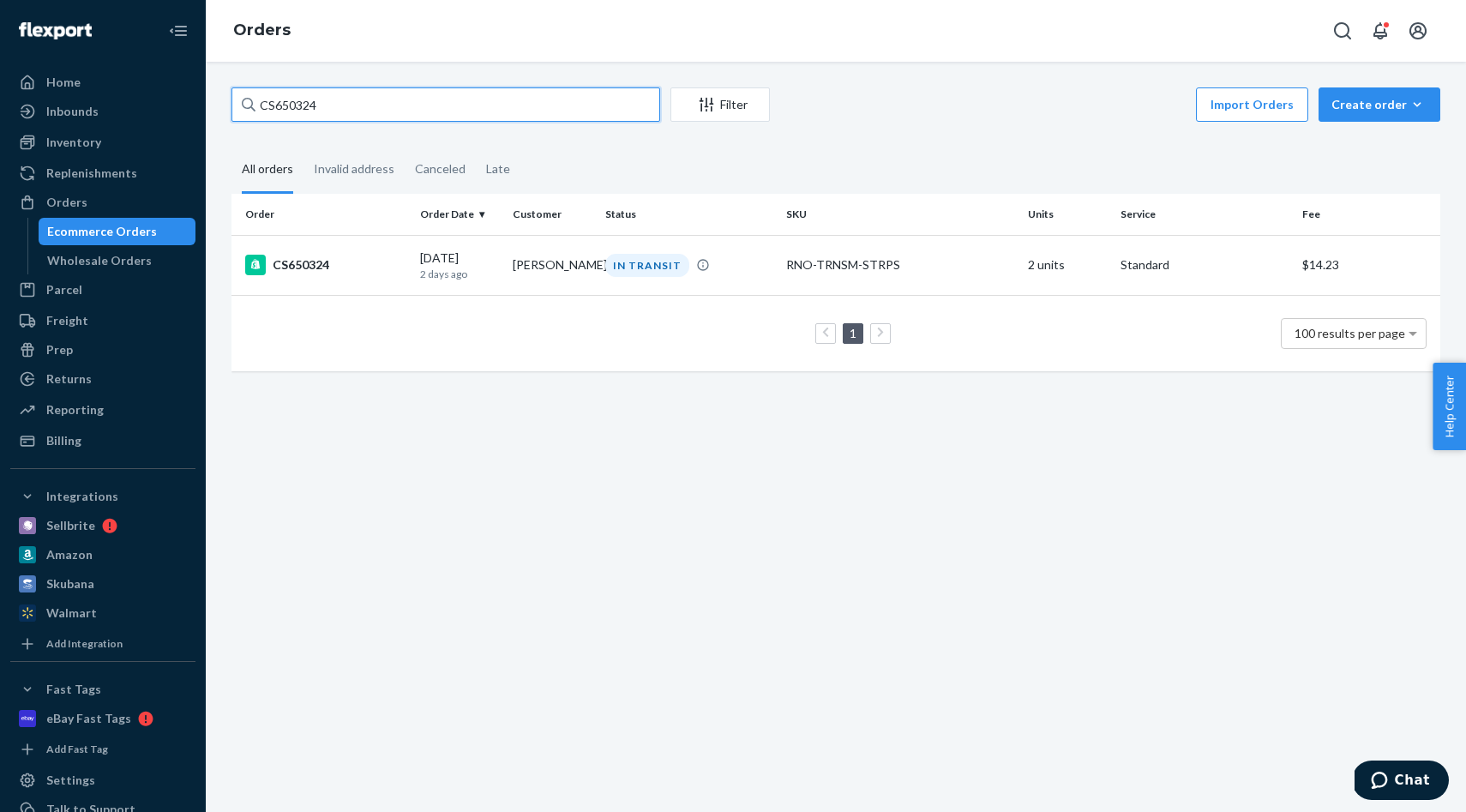
click at [397, 97] on input "CS650324" at bounding box center [445, 104] width 428 height 34
click at [654, 280] on td "IN TRANSIT" at bounding box center [689, 264] width 182 height 60
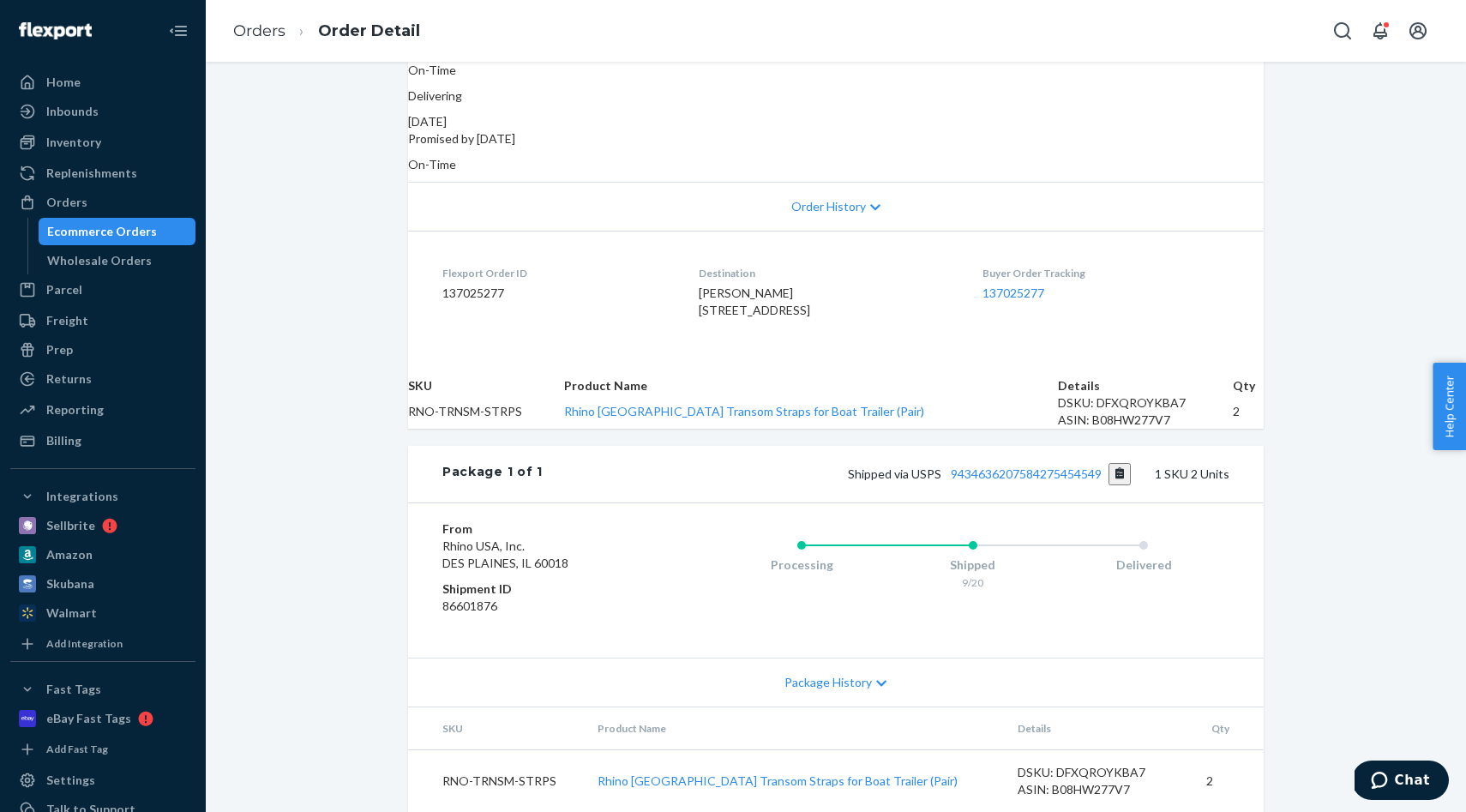
scroll to position [353, 0]
click at [272, 41] on li "Orders" at bounding box center [259, 32] width 52 height 23
click at [238, 31] on link "Orders" at bounding box center [259, 31] width 52 height 19
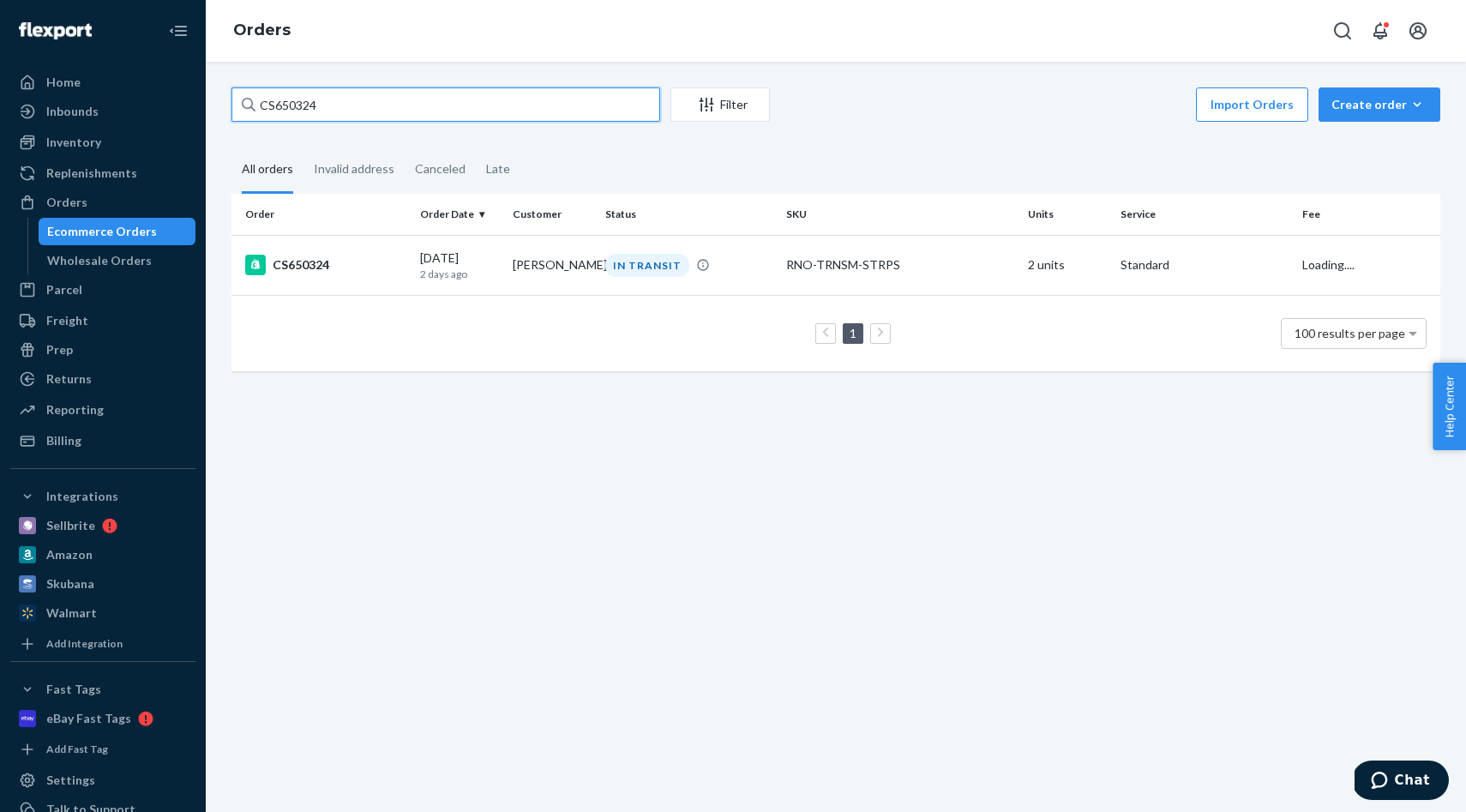
click at [400, 110] on input "CS650324" at bounding box center [445, 104] width 428 height 34
click at [400, 109] on input "CS650324" at bounding box center [445, 104] width 428 height 34
paste input "49807"
type input "CS649807"
click at [657, 260] on div "IN TRANSIT" at bounding box center [647, 265] width 84 height 23
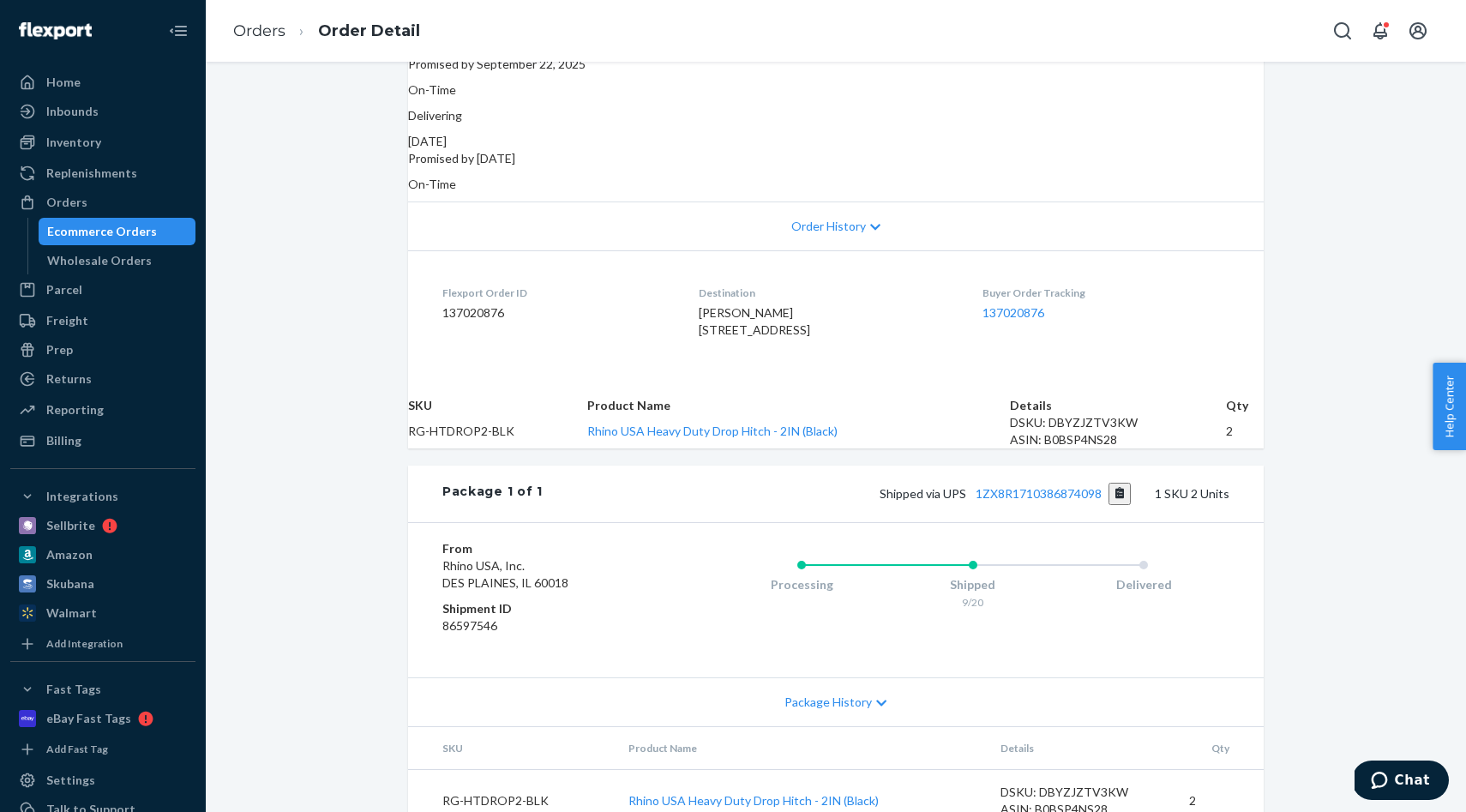
scroll to position [359, 0]
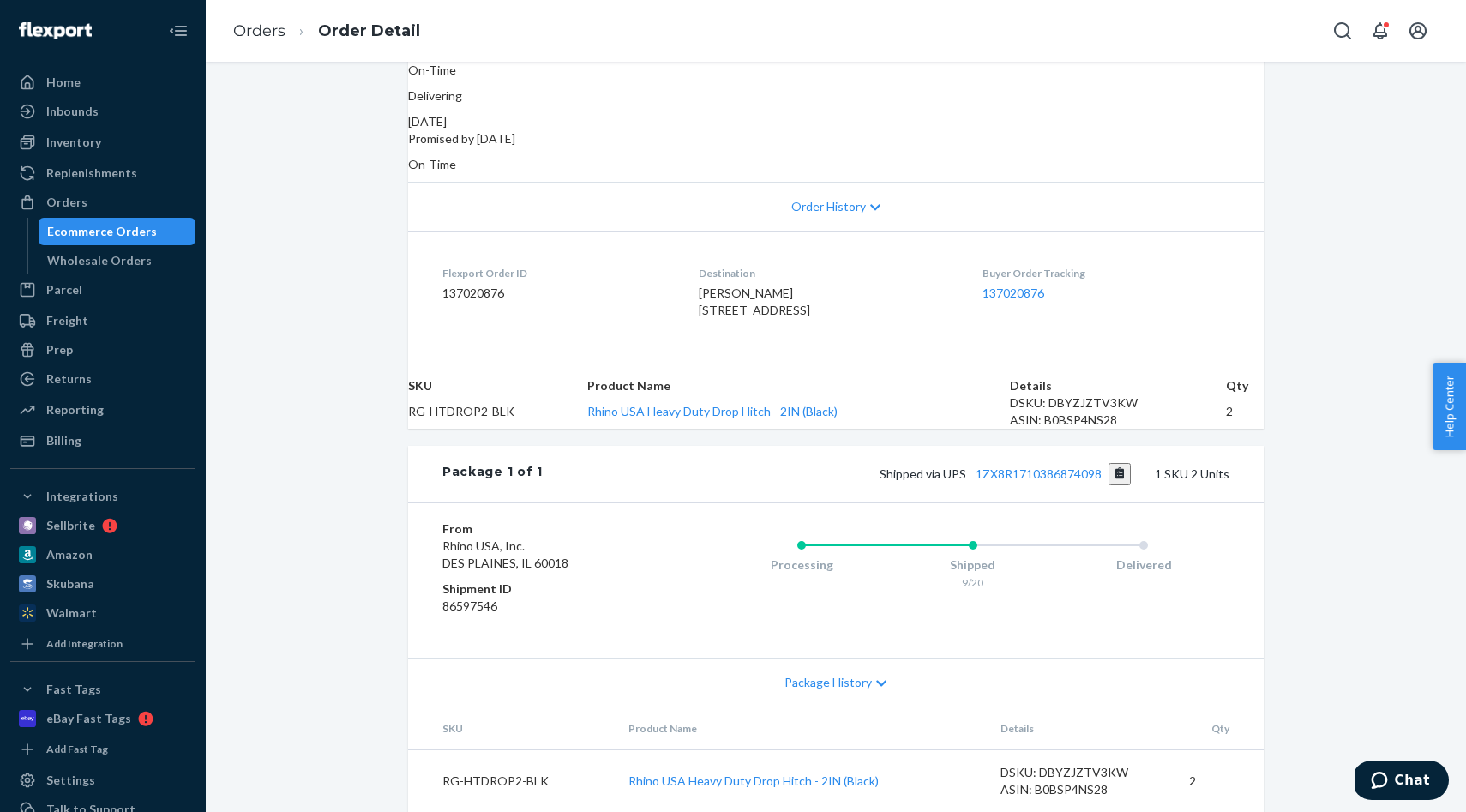
click at [267, 46] on ol "Orders Order Detail" at bounding box center [327, 30] width 214 height 50
click at [263, 41] on li "Orders" at bounding box center [259, 32] width 52 height 23
click at [263, 36] on link "Orders" at bounding box center [259, 31] width 52 height 19
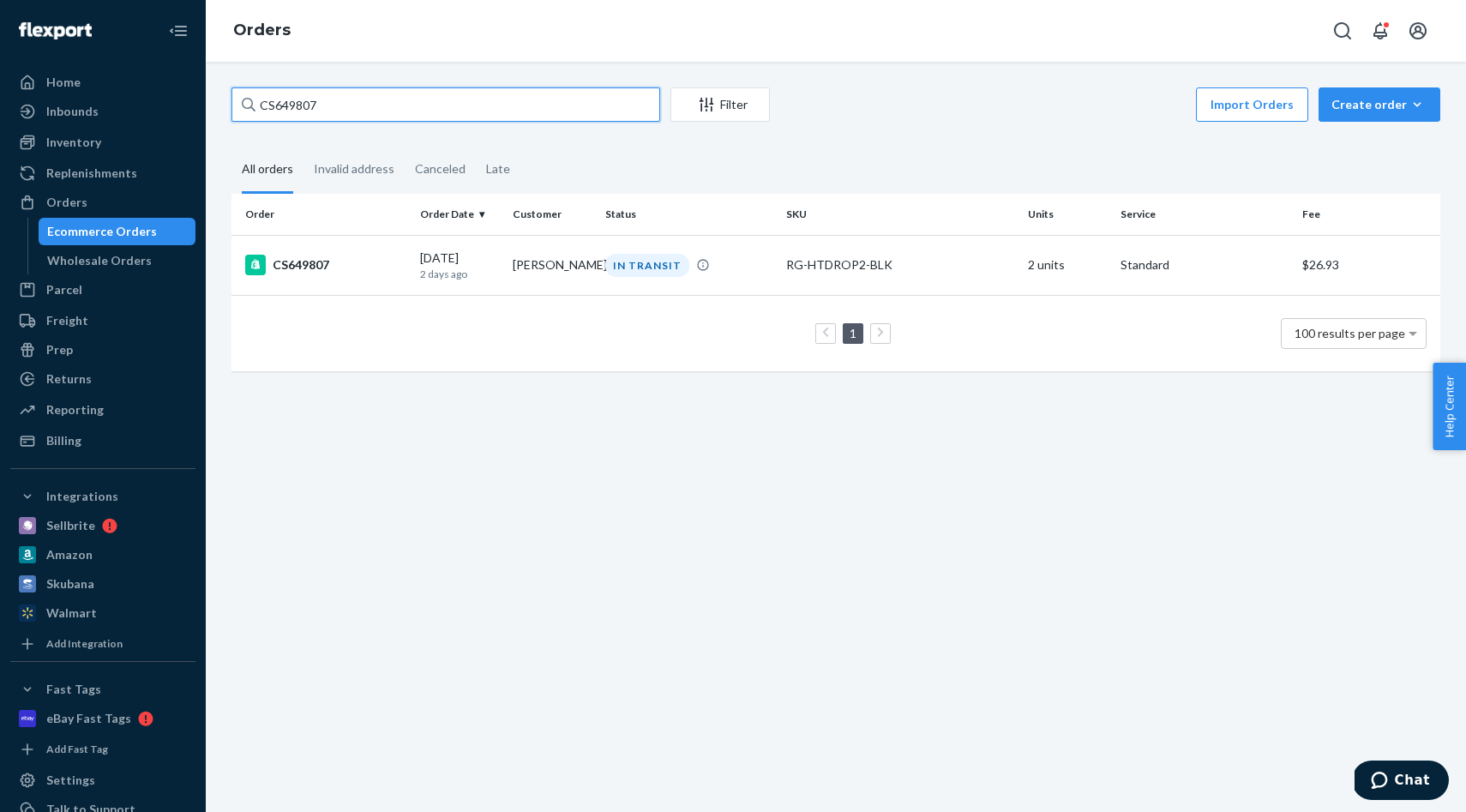
click at [396, 114] on input "CS649807" at bounding box center [445, 104] width 428 height 34
paste input "5844"
type input "CS645844"
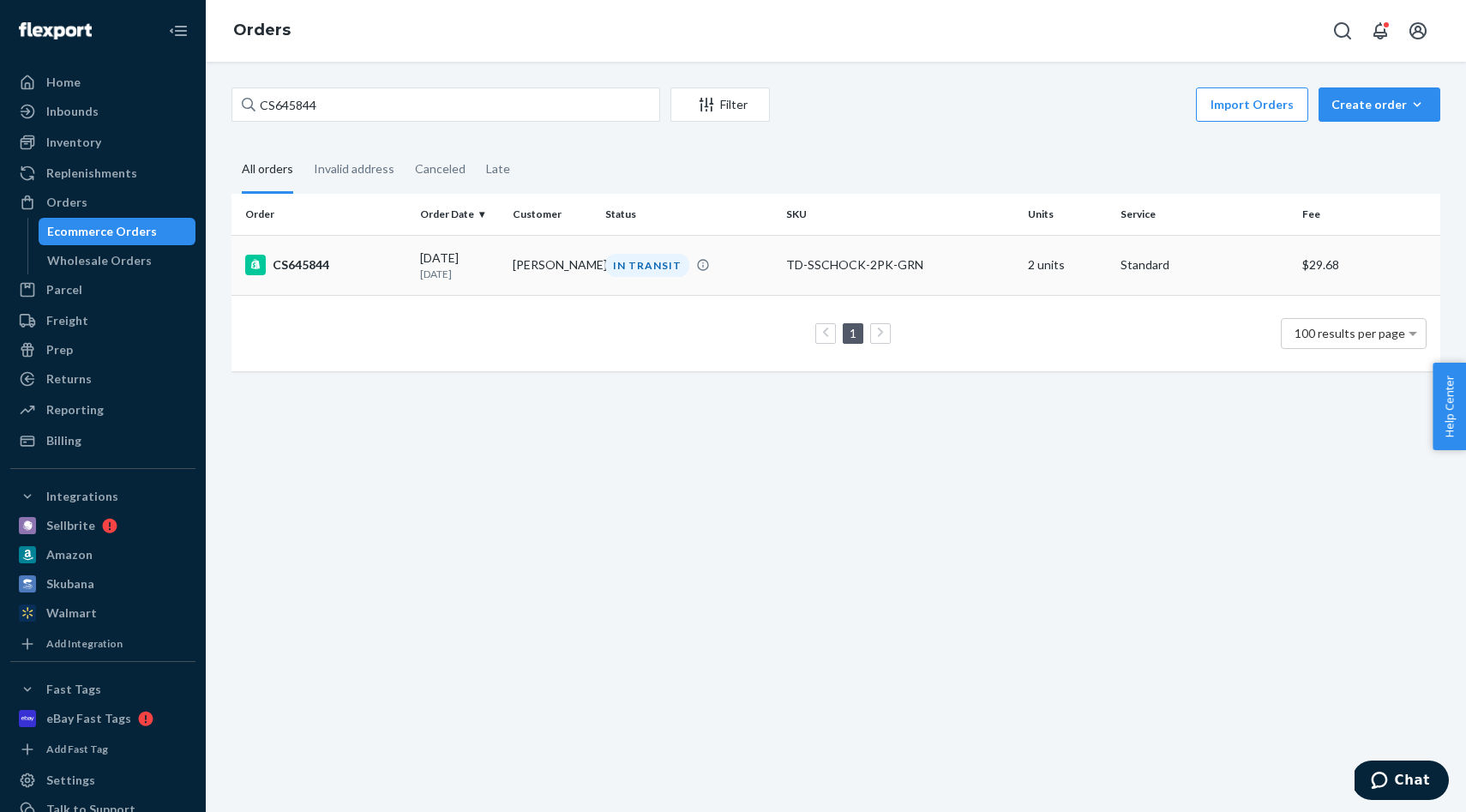
click at [647, 256] on div "IN TRANSIT" at bounding box center [647, 265] width 84 height 23
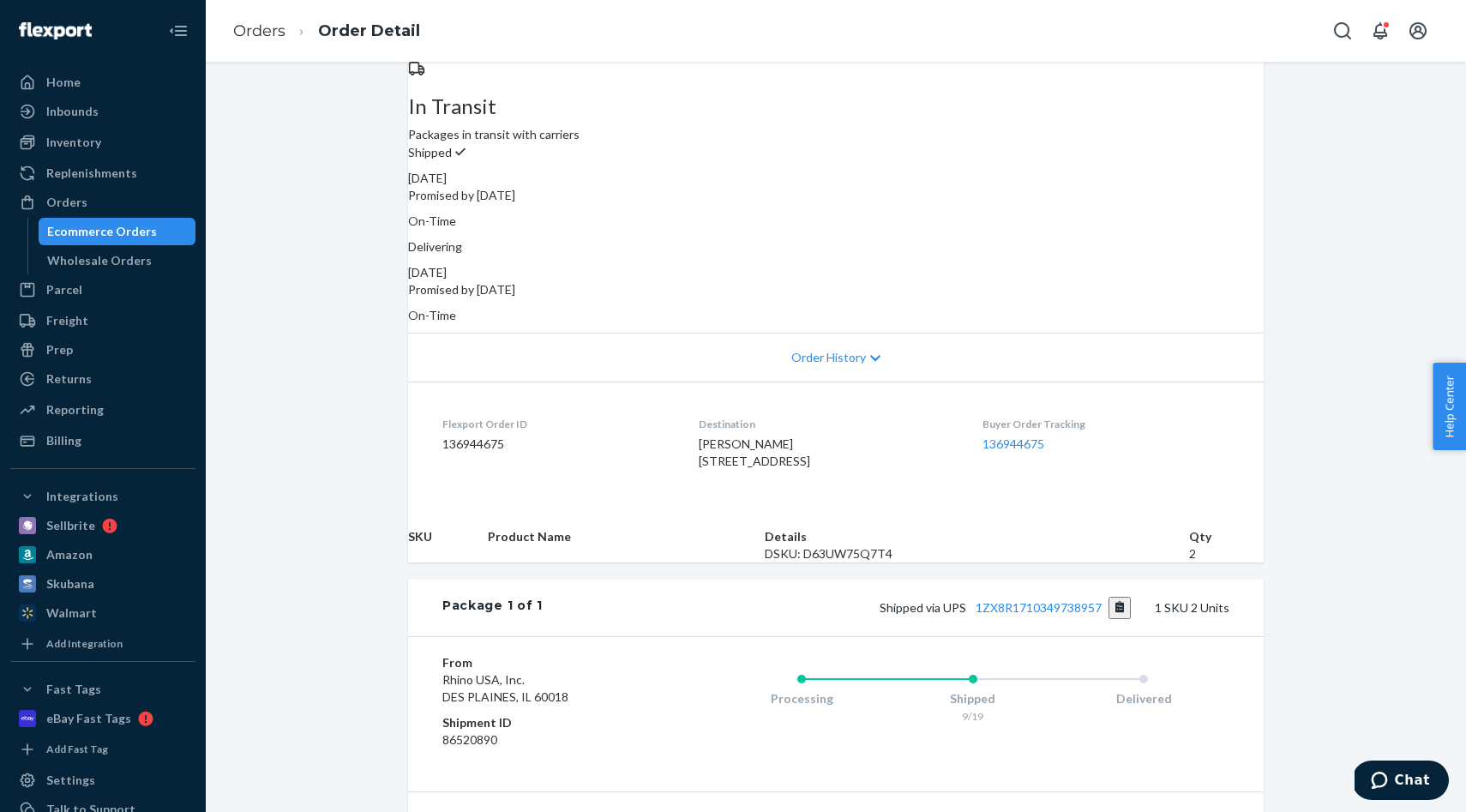
scroll to position [212, 0]
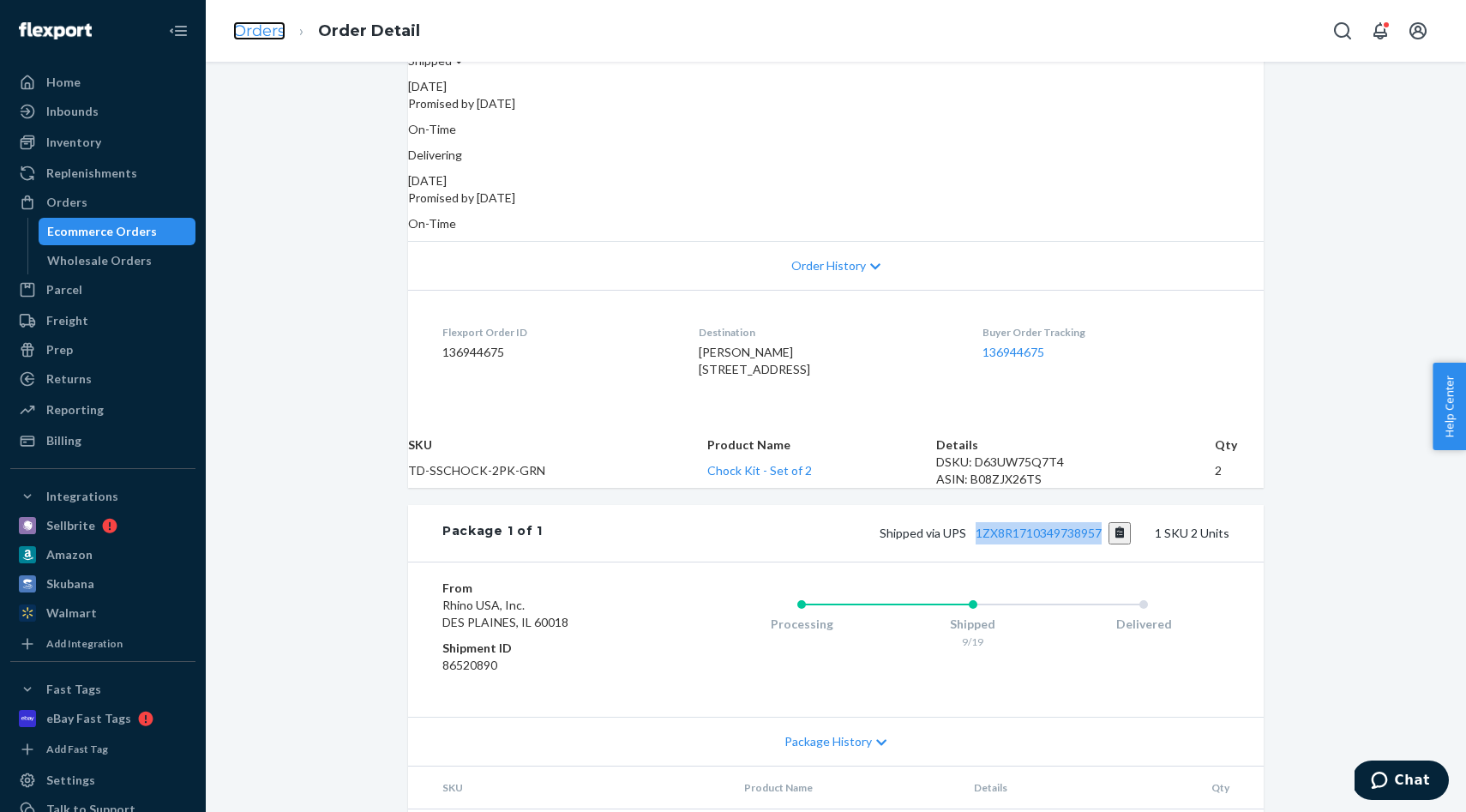
click at [276, 23] on link "Orders" at bounding box center [259, 31] width 52 height 19
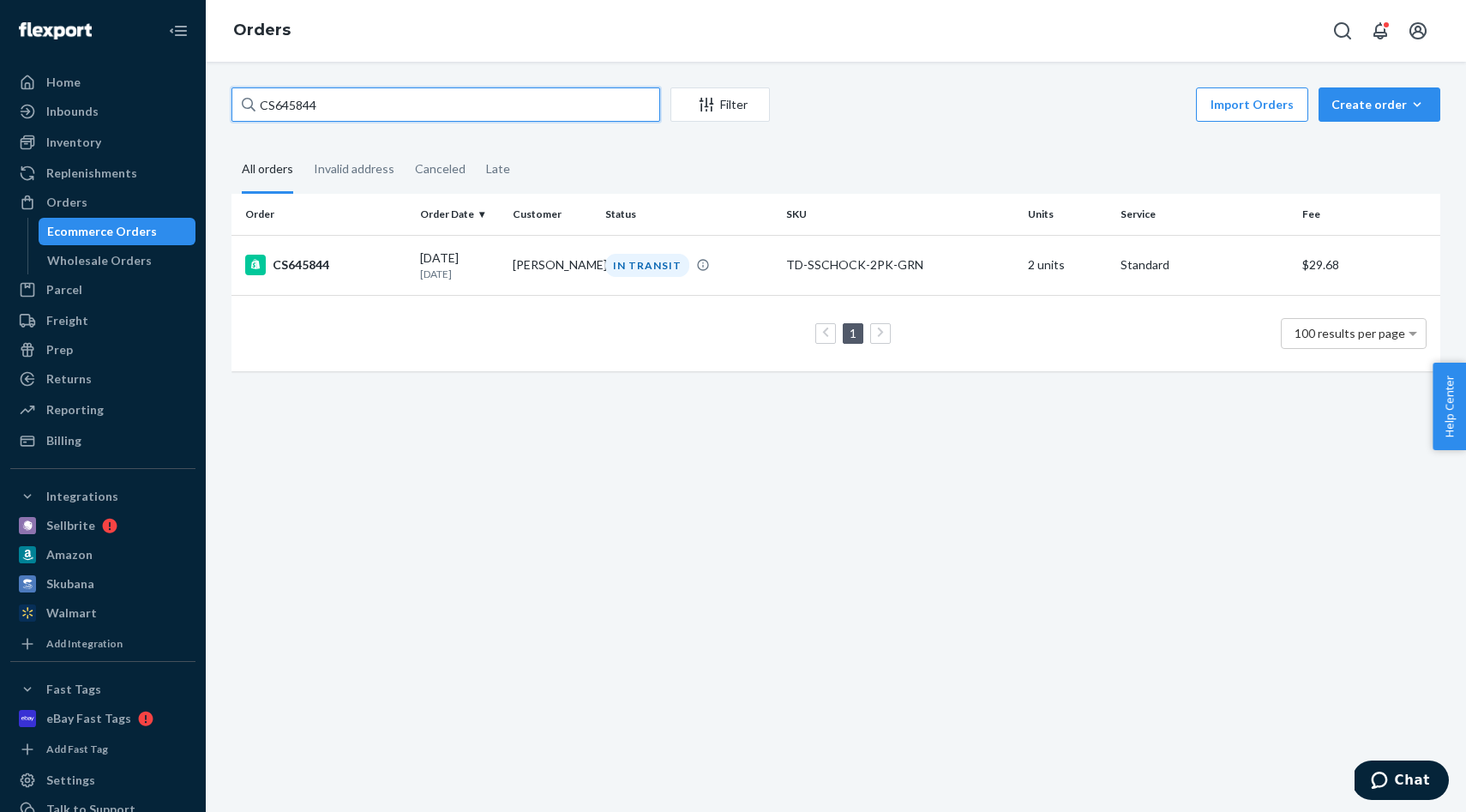
click at [388, 92] on input "CS645844" at bounding box center [445, 104] width 428 height 34
paste input "5571"
type input "CS655714"
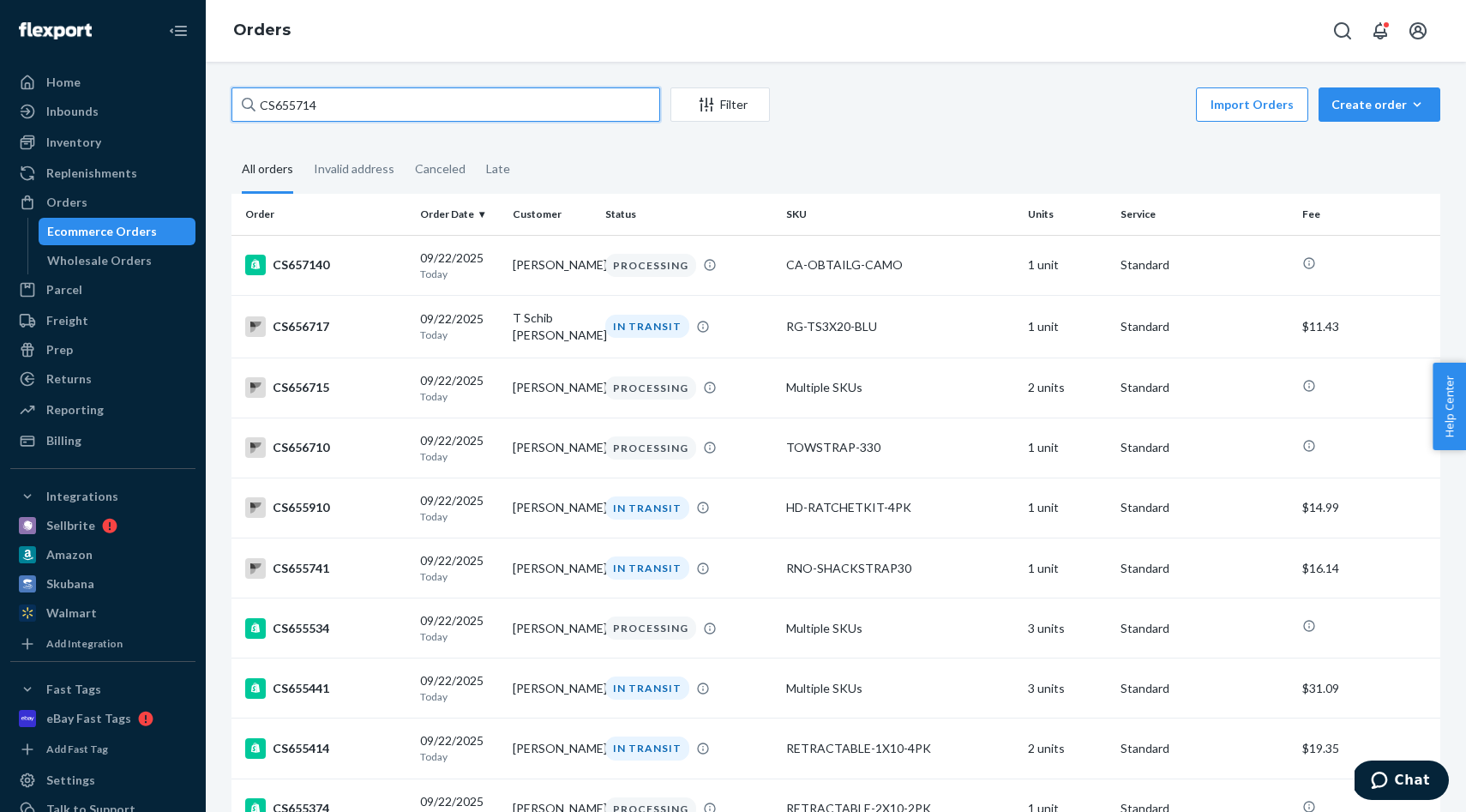
click at [433, 120] on input "CS655714" at bounding box center [445, 104] width 428 height 34
type input "\"
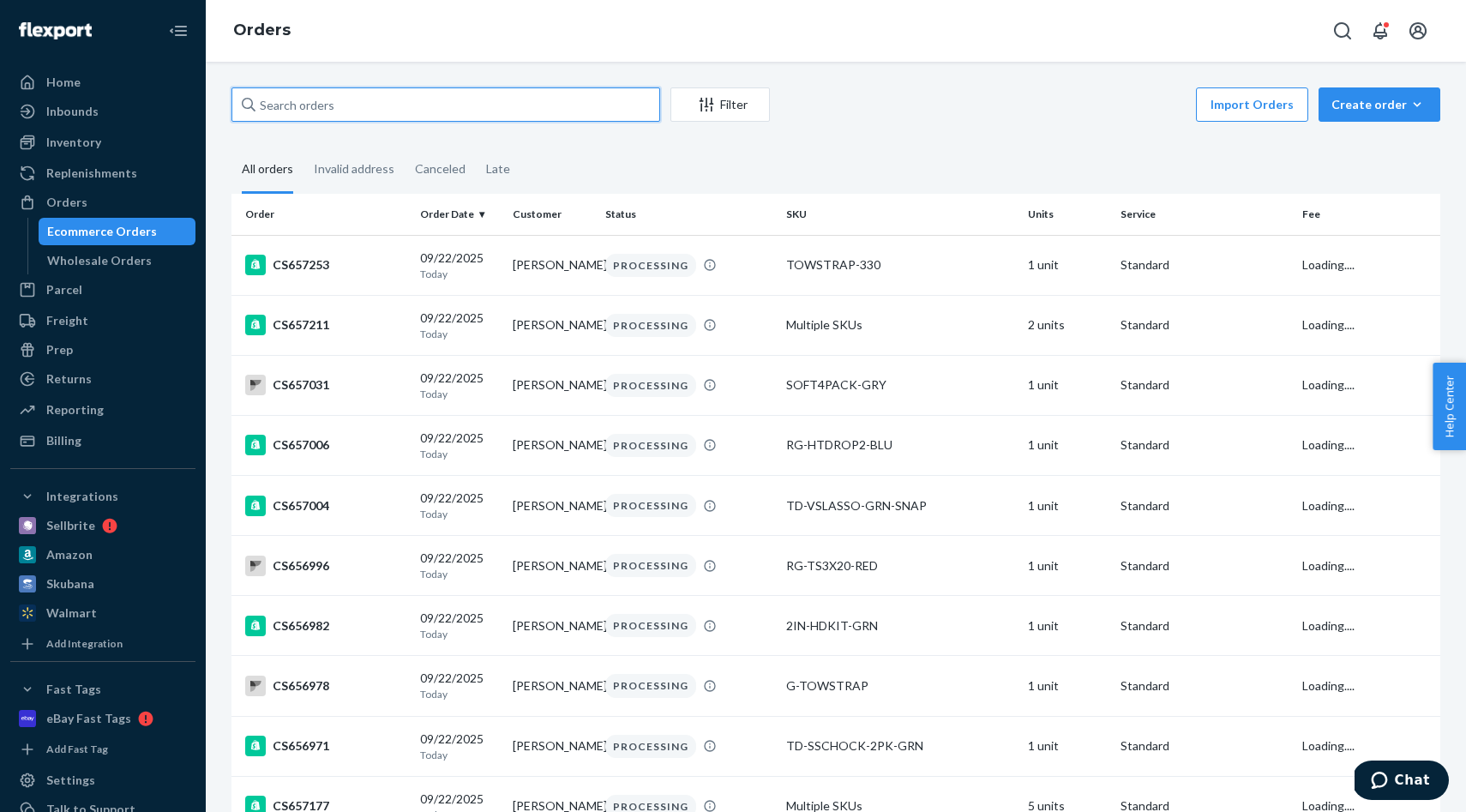
paste input "CS655714"
type input "CS655714"
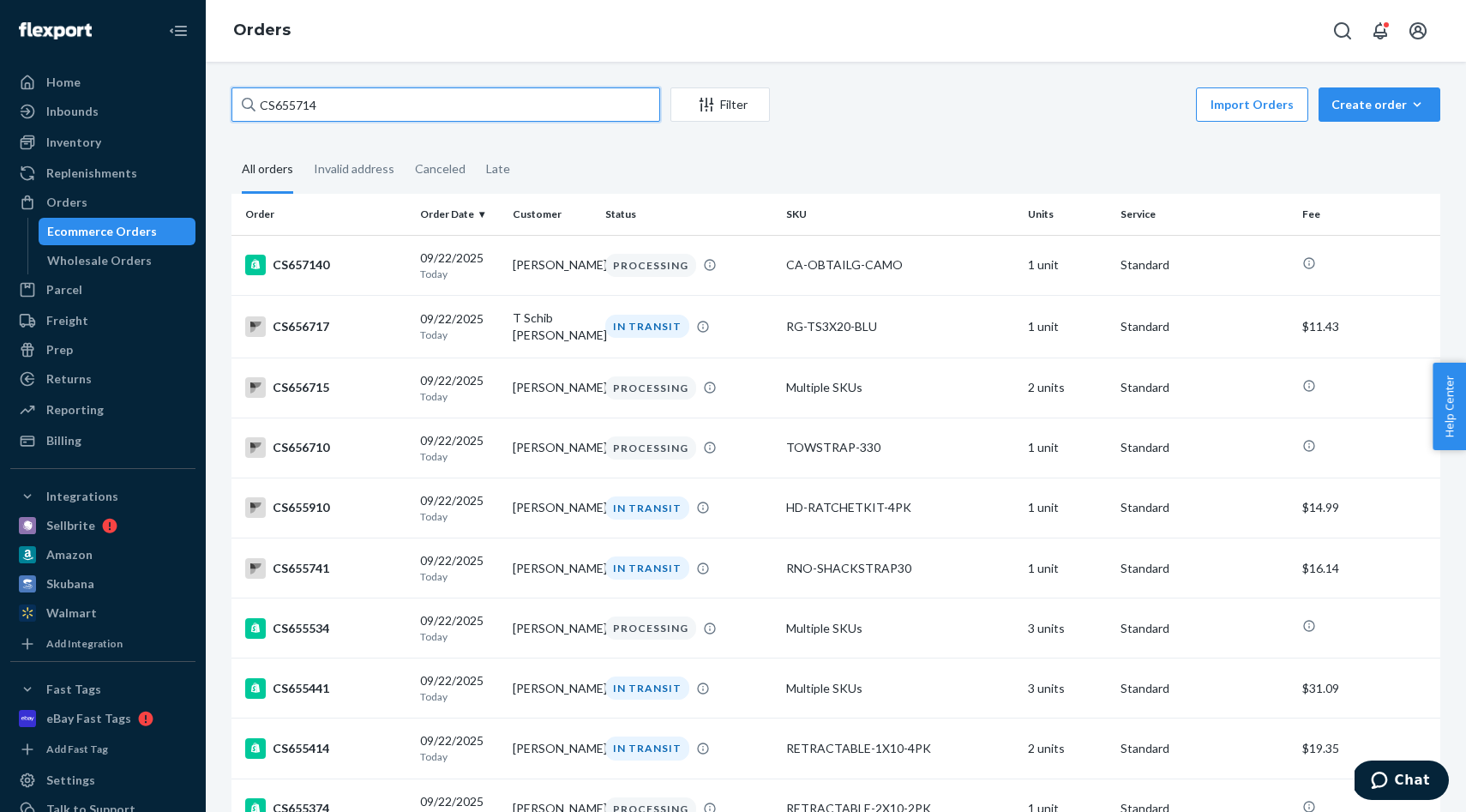
click at [363, 100] on input "CS655714" at bounding box center [445, 104] width 428 height 34
